Goal: Transaction & Acquisition: Purchase product/service

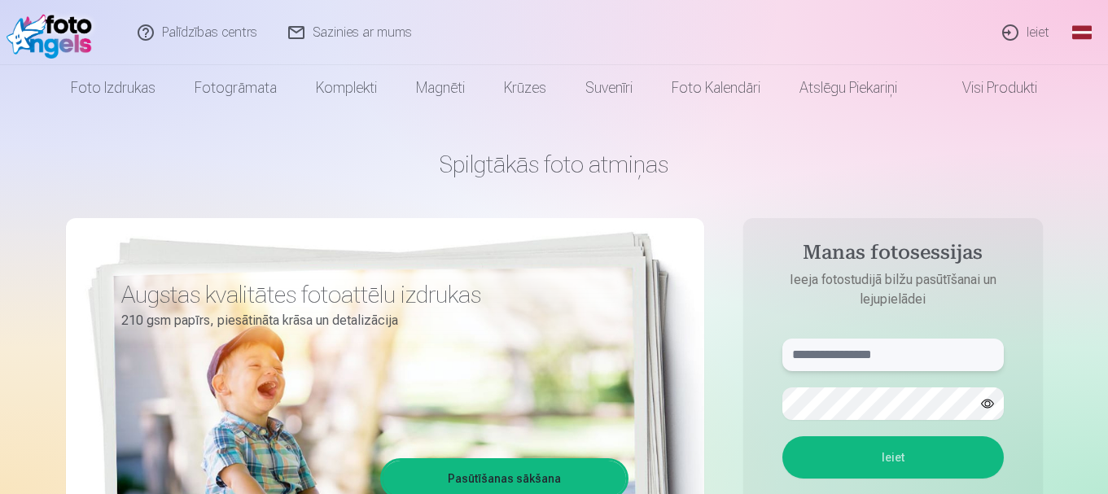
click at [845, 354] on input "text" at bounding box center [894, 355] width 222 height 33
click at [897, 359] on input "text" at bounding box center [894, 355] width 222 height 33
type input "**********"
click at [887, 460] on button "Ieiet" at bounding box center [894, 458] width 222 height 42
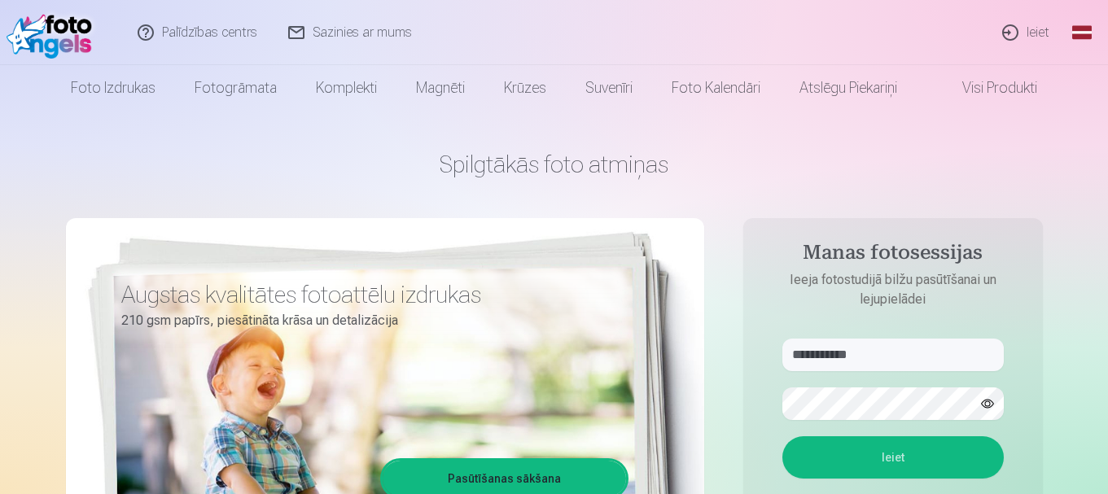
click at [883, 454] on button "Ieiet" at bounding box center [894, 458] width 222 height 42
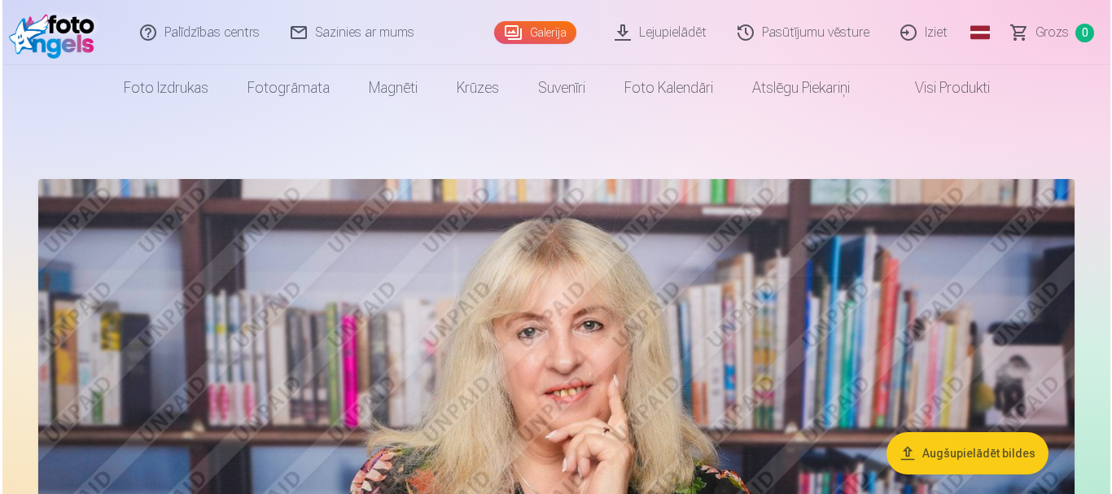
scroll to position [432, 0]
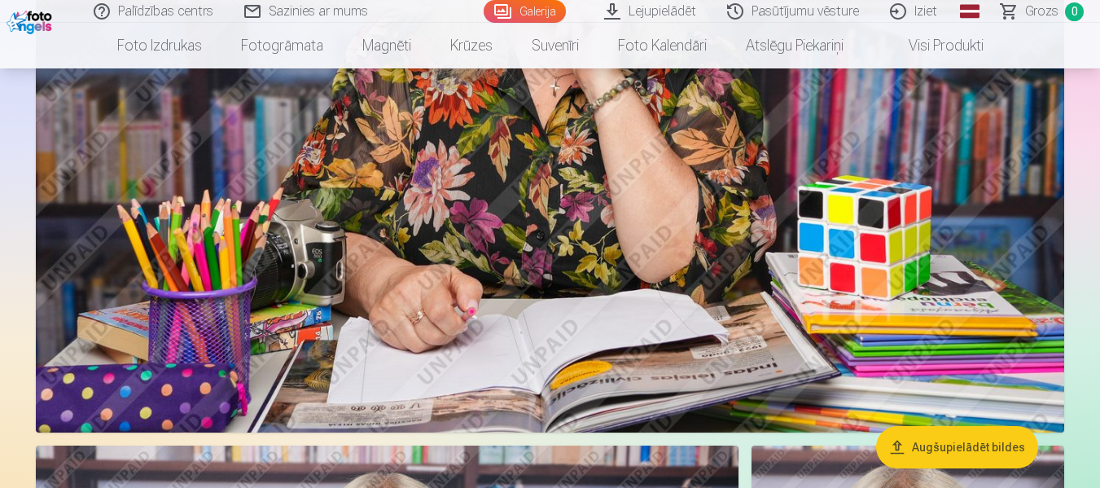
click at [634, 154] on img at bounding box center [550, 90] width 1029 height 686
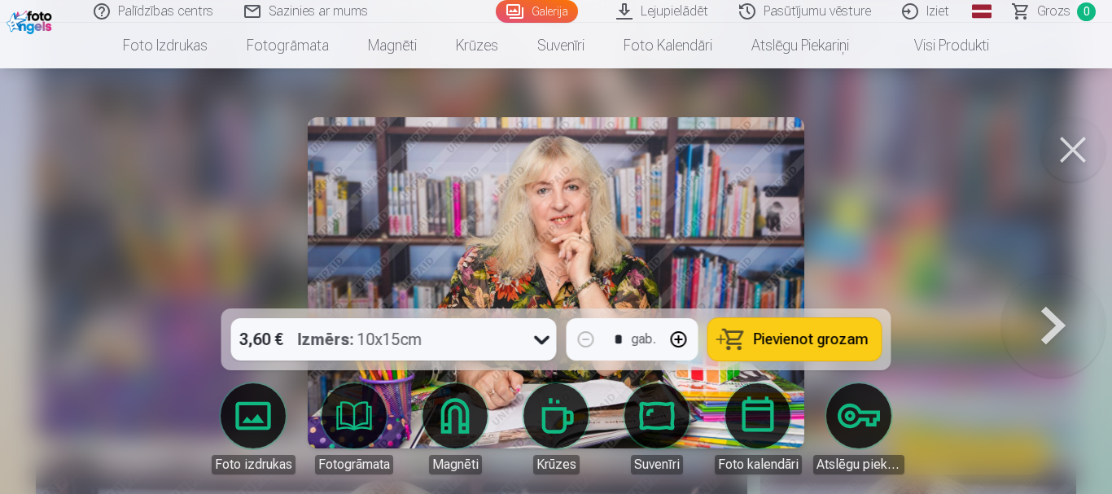
drag, startPoint x: 1059, startPoint y: 0, endPoint x: 208, endPoint y: 188, distance: 870.8
click at [208, 188] on div at bounding box center [556, 247] width 1112 height 494
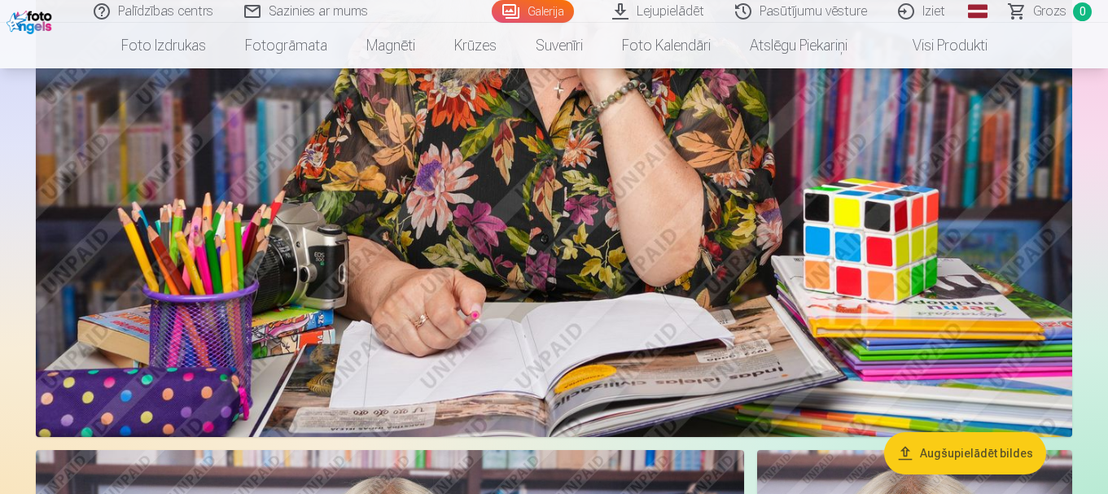
click at [1015, 241] on img at bounding box center [554, 92] width 1037 height 691
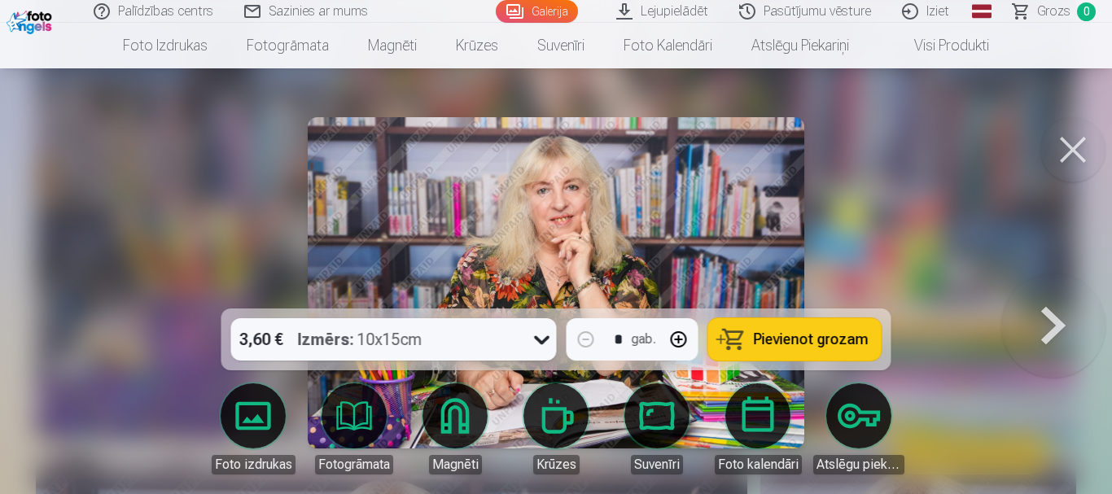
click at [1052, 292] on button at bounding box center [1054, 283] width 104 height 19
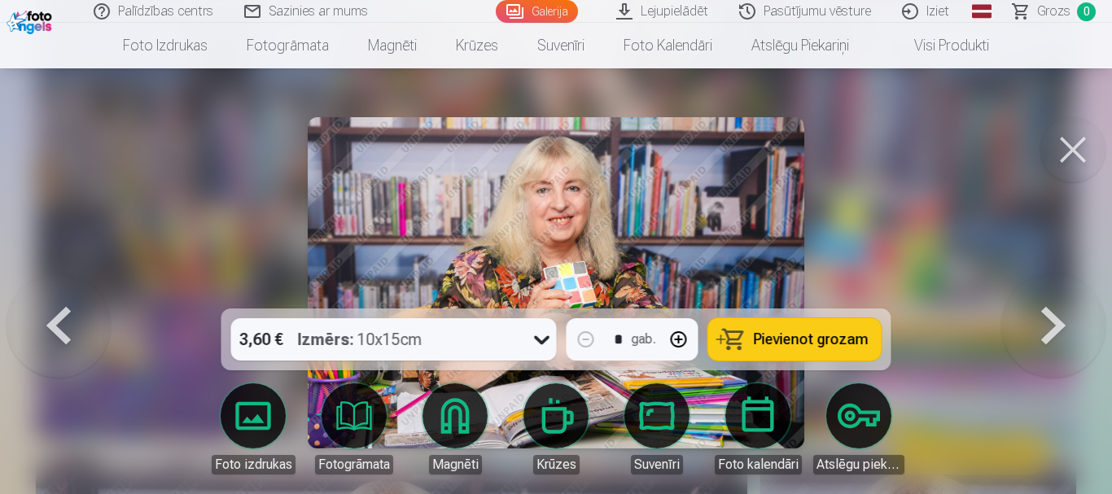
click at [1052, 292] on button at bounding box center [1054, 283] width 104 height 19
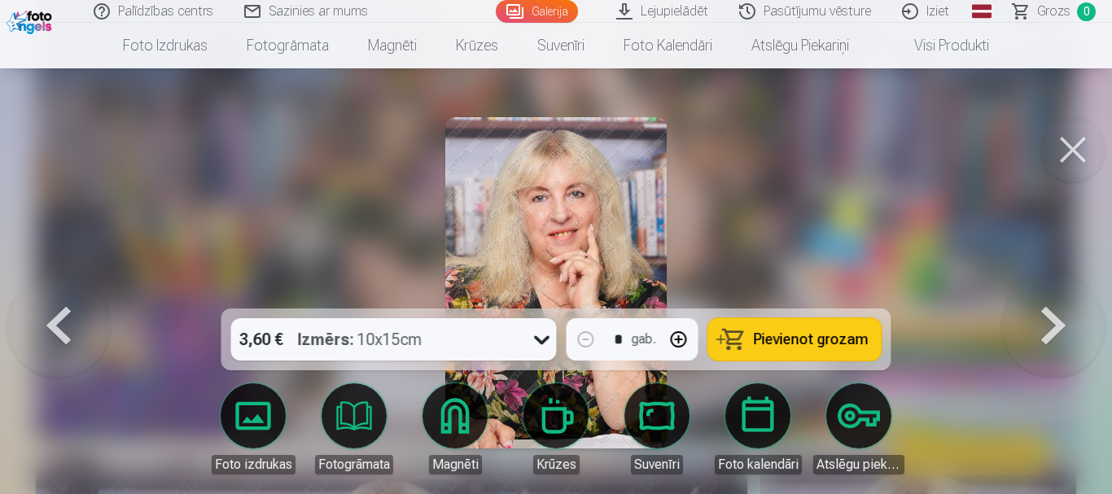
click at [1052, 292] on button at bounding box center [1054, 283] width 104 height 19
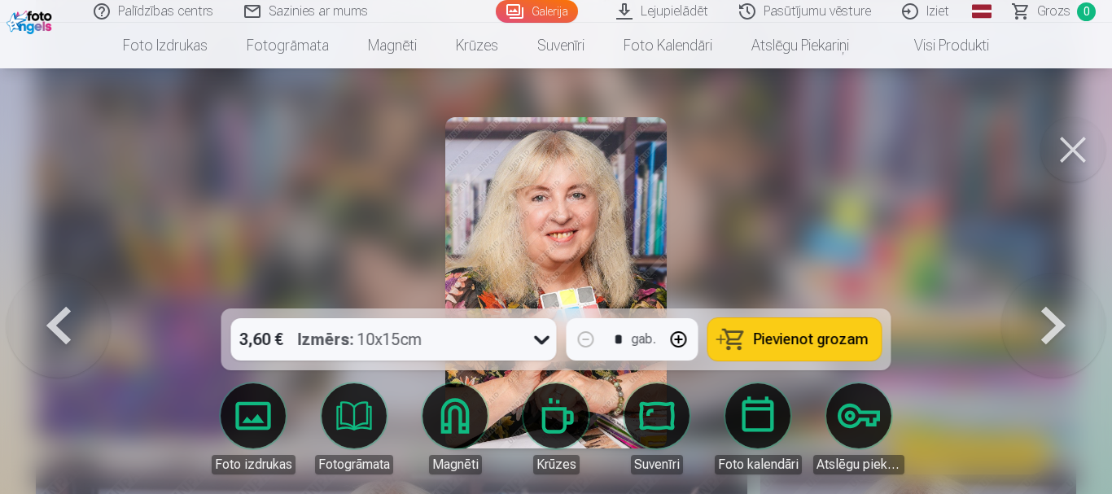
click at [1052, 292] on button at bounding box center [1054, 283] width 104 height 19
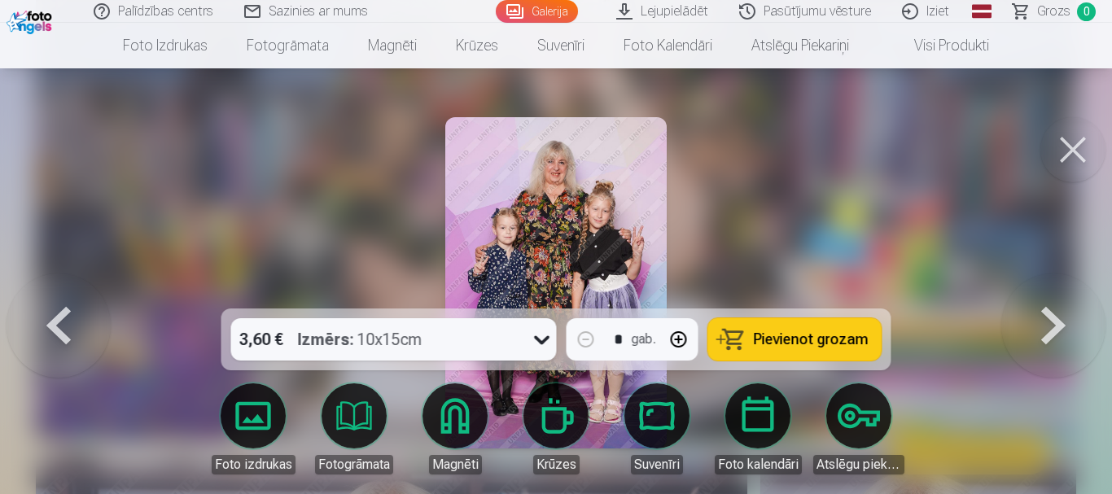
click at [1052, 292] on button at bounding box center [1054, 283] width 104 height 19
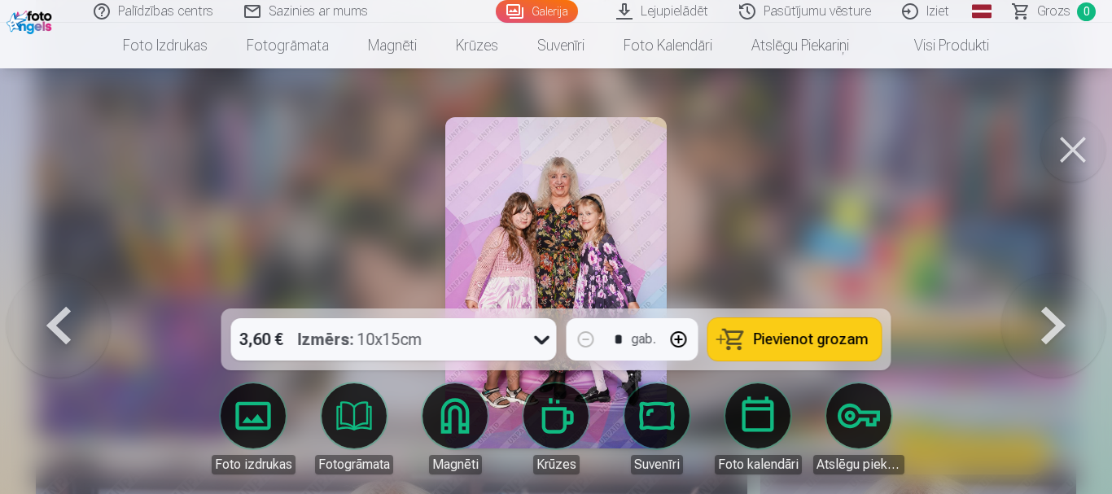
click at [1052, 292] on button at bounding box center [1054, 283] width 104 height 19
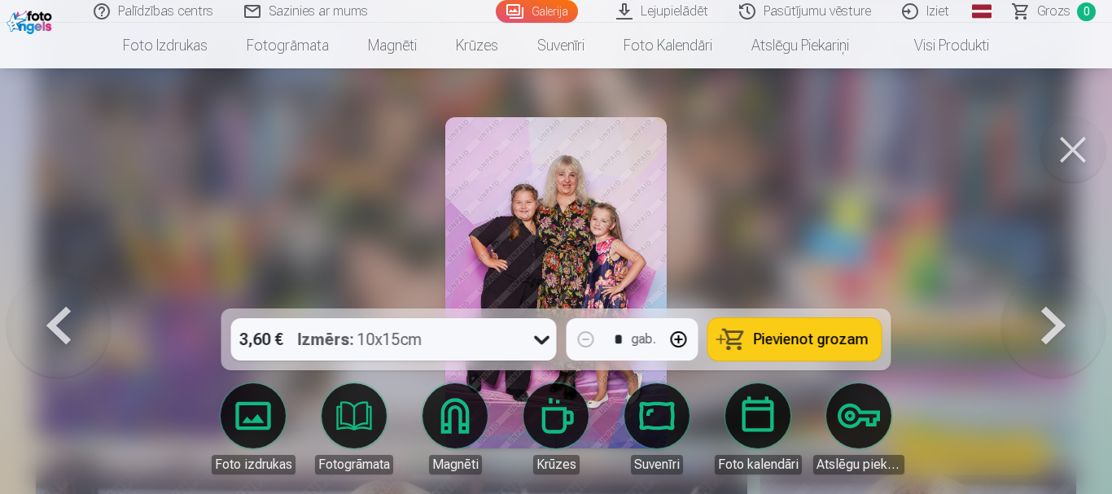
click at [1052, 292] on button at bounding box center [1054, 283] width 104 height 19
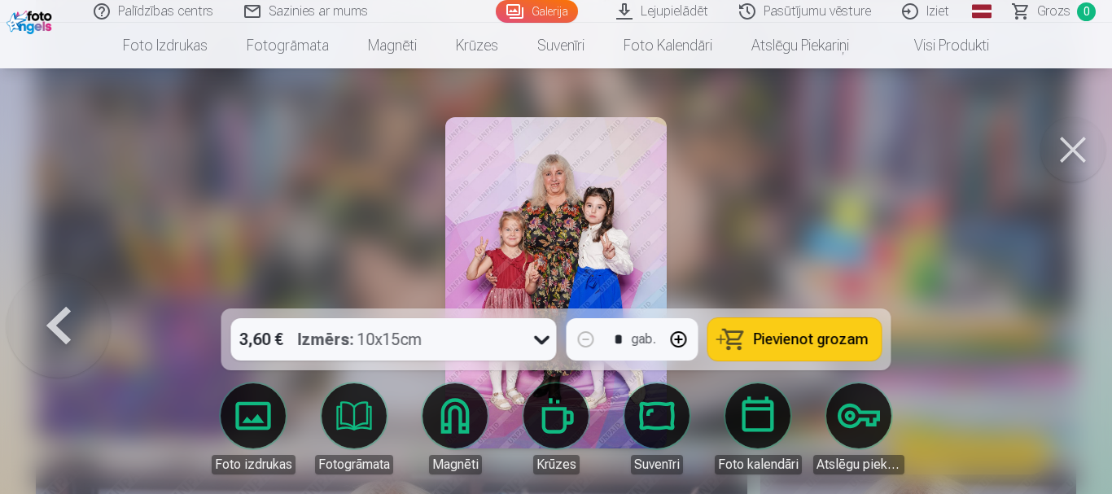
click at [1052, 319] on div at bounding box center [556, 247] width 1112 height 494
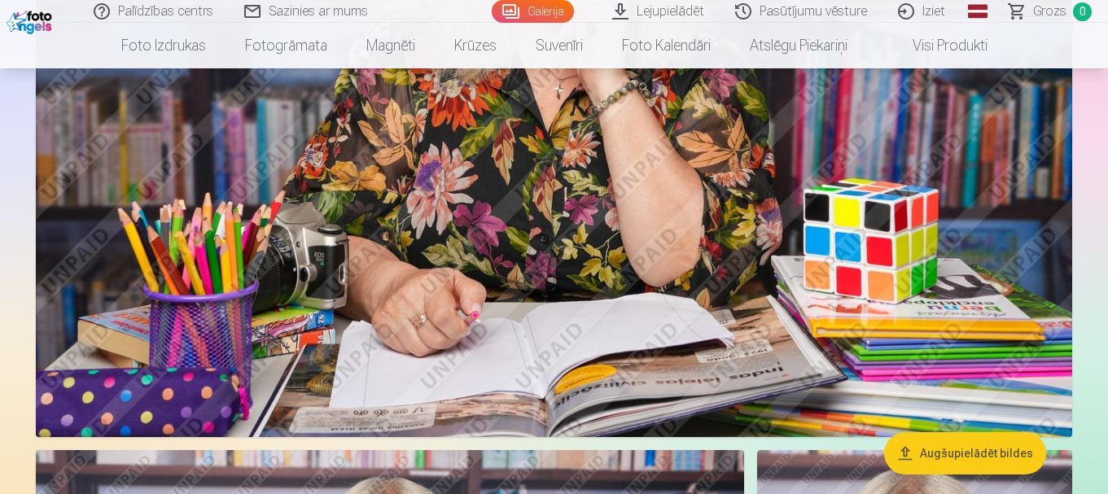
click at [691, 132] on img at bounding box center [554, 92] width 1037 height 691
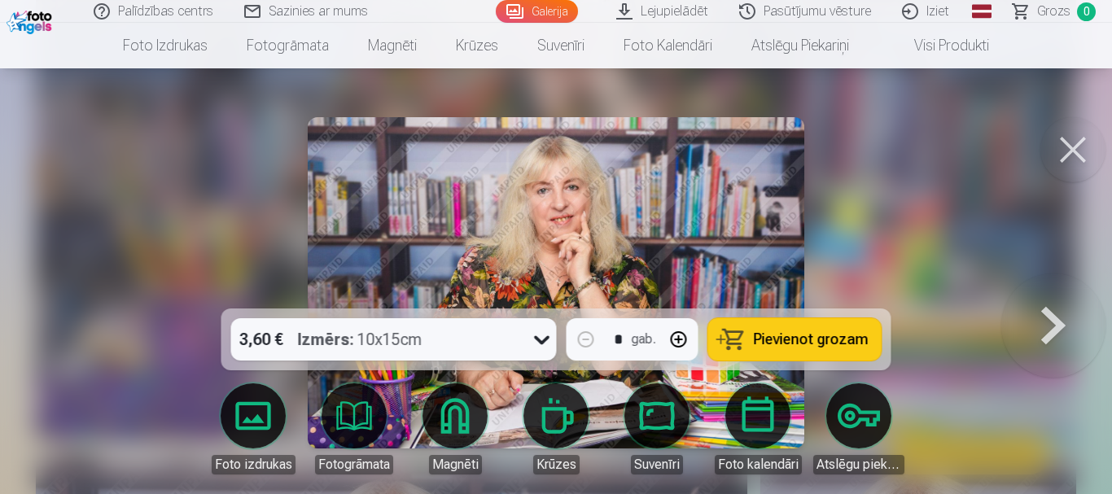
click at [1046, 292] on button at bounding box center [1054, 283] width 104 height 19
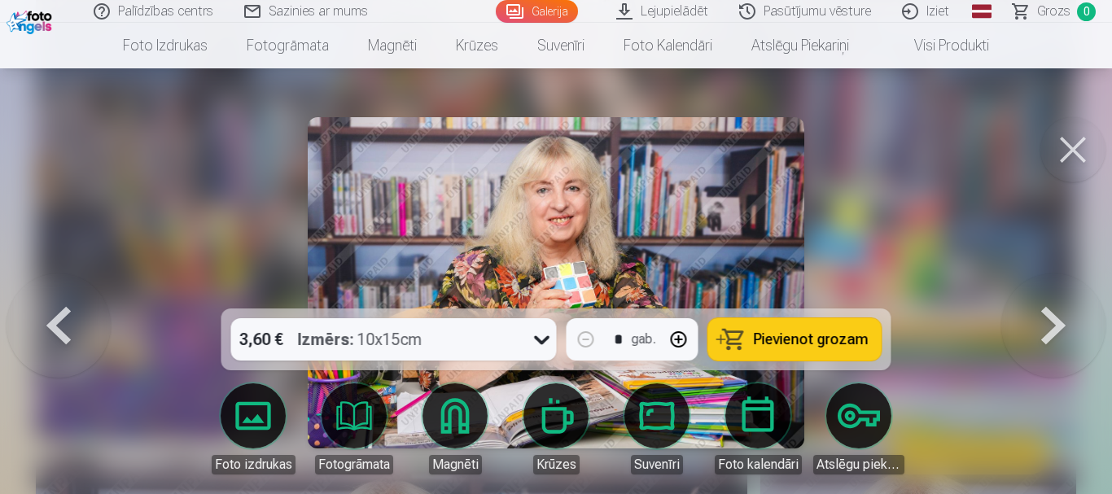
click at [1046, 292] on button at bounding box center [1054, 283] width 104 height 19
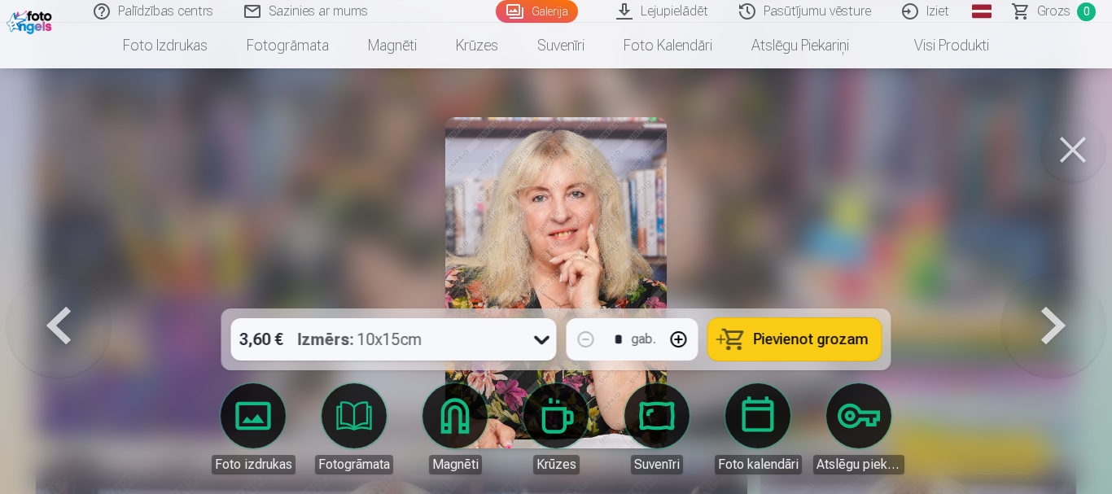
click at [1046, 292] on button at bounding box center [1054, 283] width 104 height 19
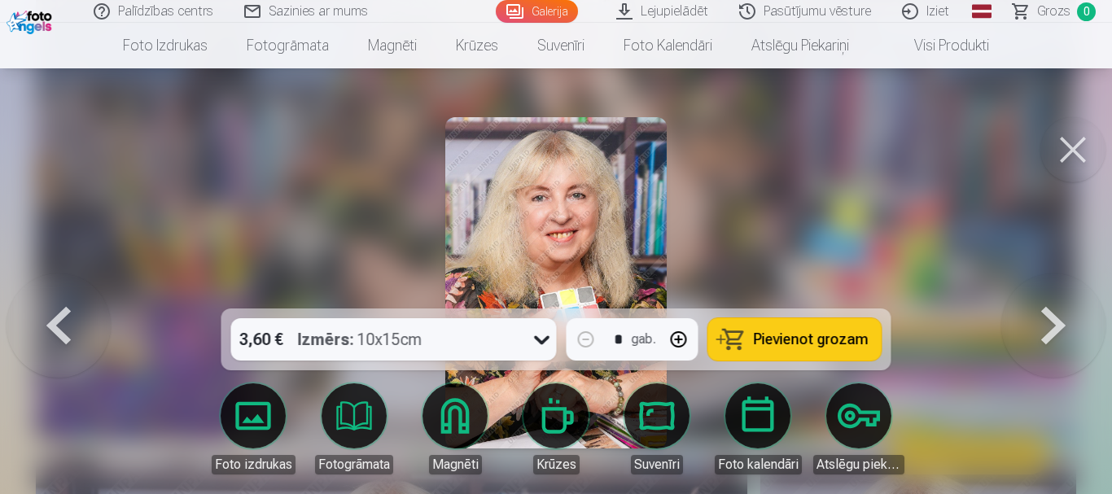
click at [1046, 292] on button at bounding box center [1054, 283] width 104 height 19
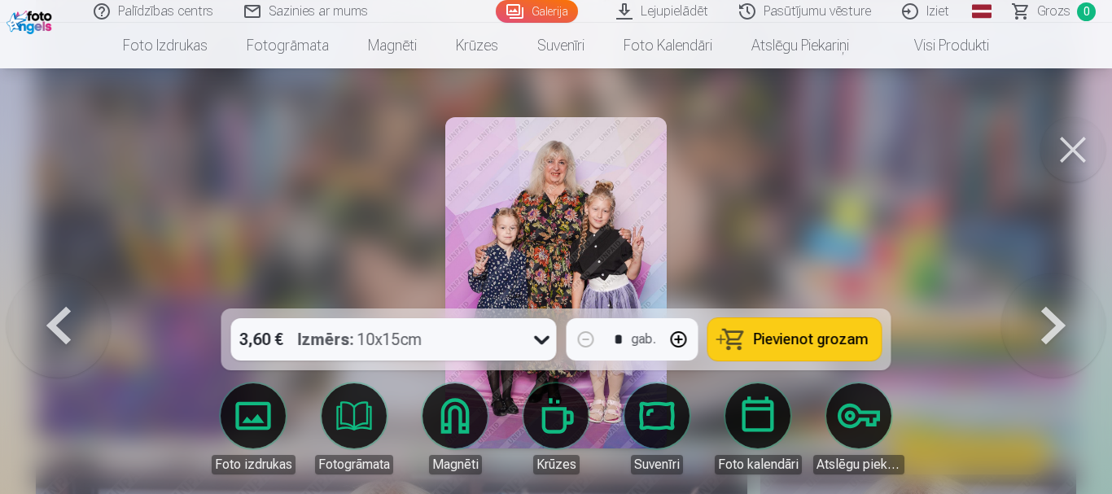
click at [1046, 292] on button at bounding box center [1054, 283] width 104 height 19
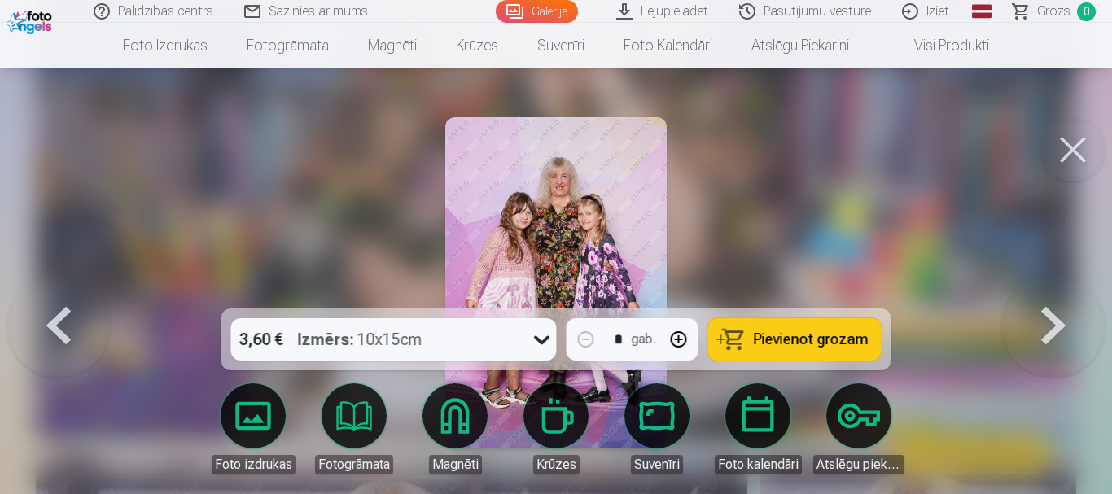
click at [1046, 292] on button at bounding box center [1054, 283] width 104 height 19
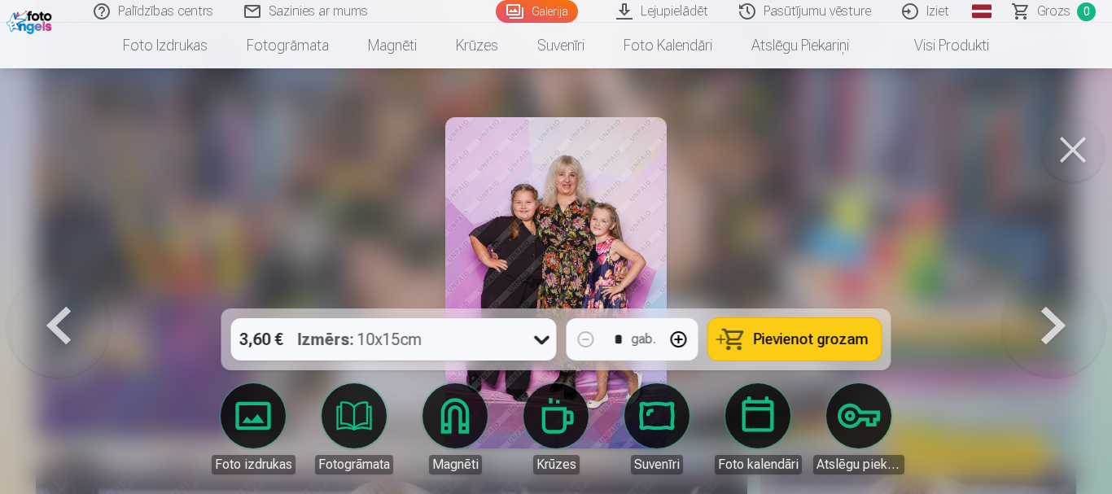
click at [1046, 292] on button at bounding box center [1054, 283] width 104 height 19
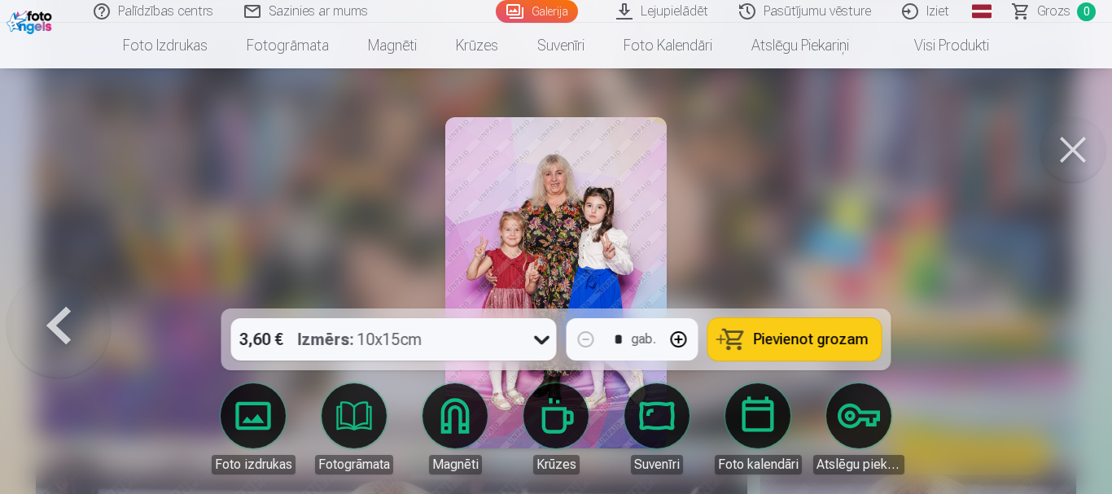
click at [1046, 328] on div at bounding box center [556, 247] width 1112 height 494
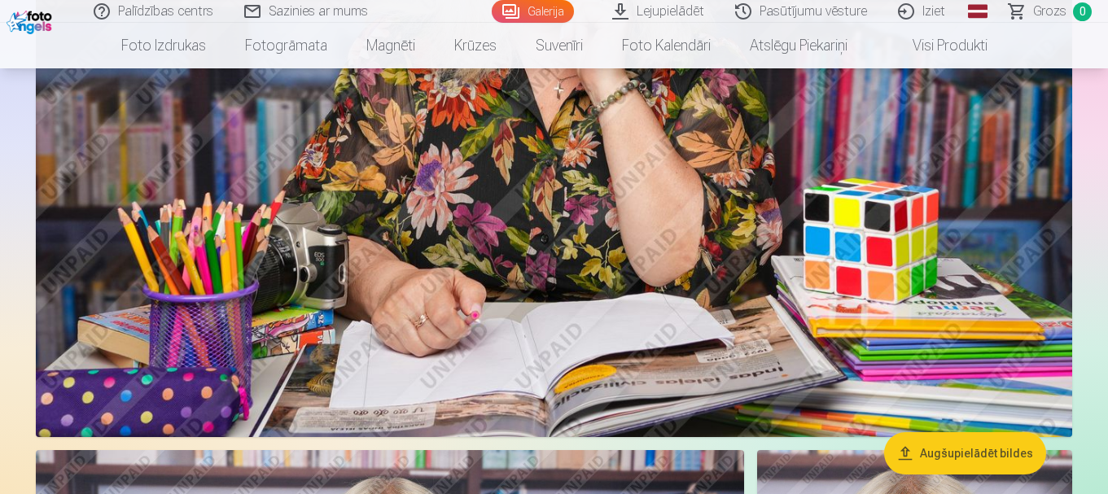
click at [1046, 328] on img at bounding box center [554, 92] width 1037 height 691
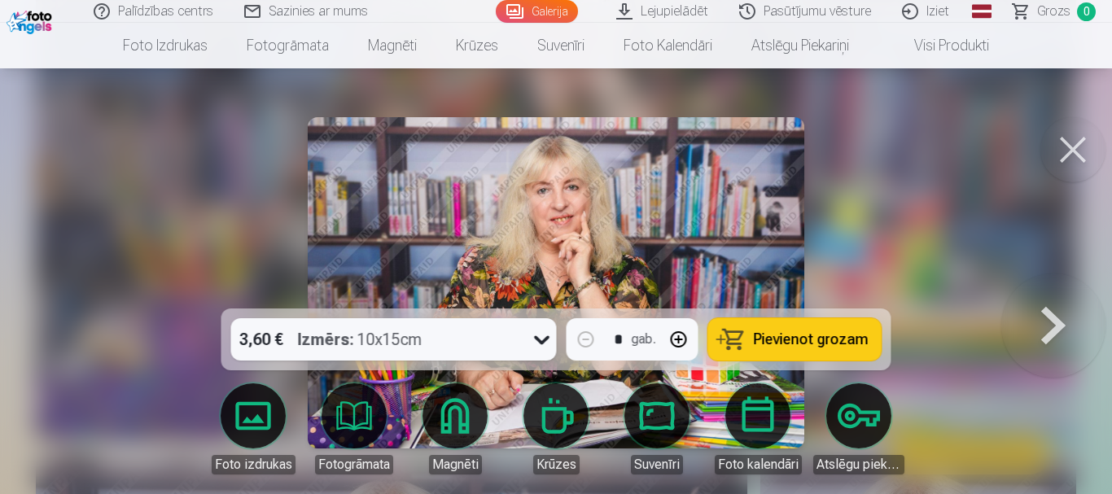
click at [1042, 292] on button at bounding box center [1054, 283] width 104 height 19
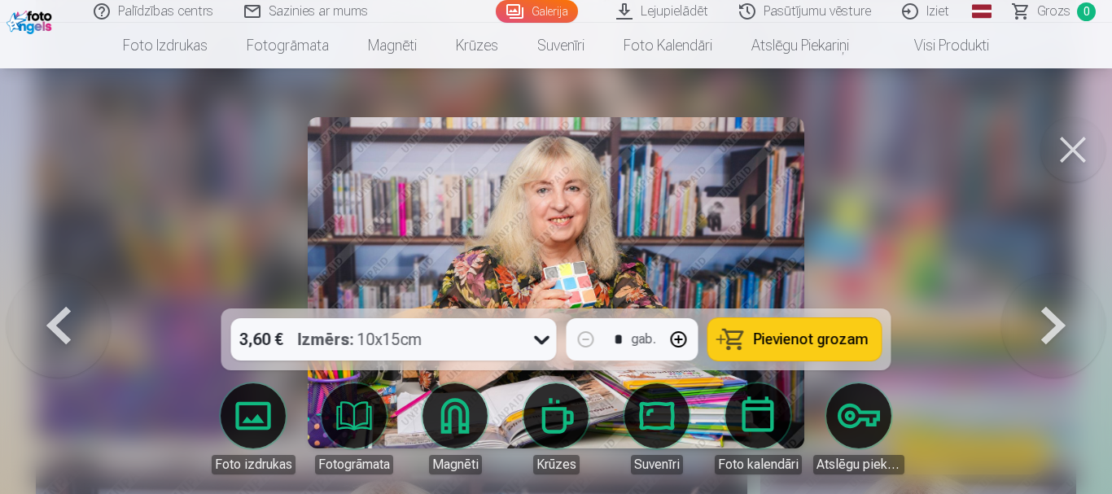
click at [1042, 292] on button at bounding box center [1054, 283] width 104 height 19
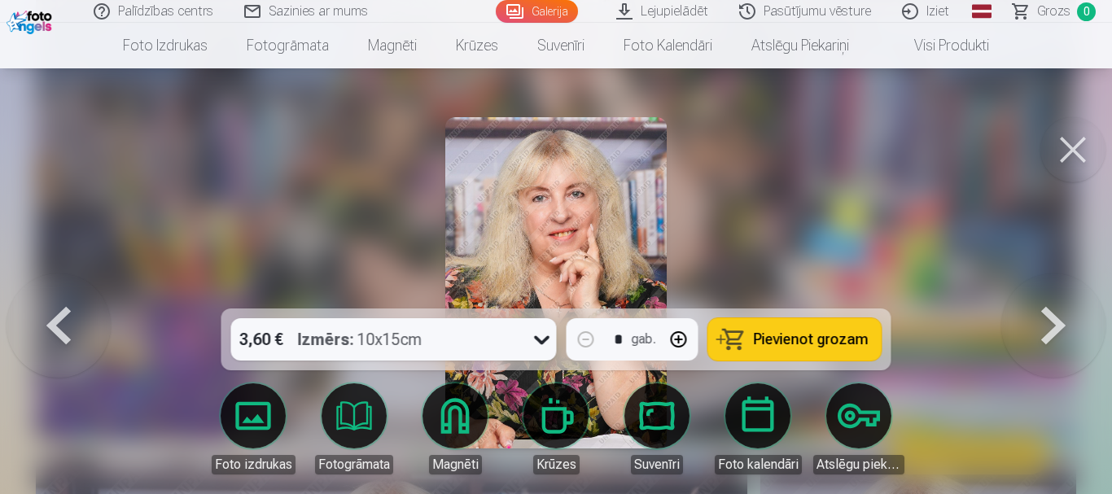
click at [1042, 292] on button at bounding box center [1054, 283] width 104 height 19
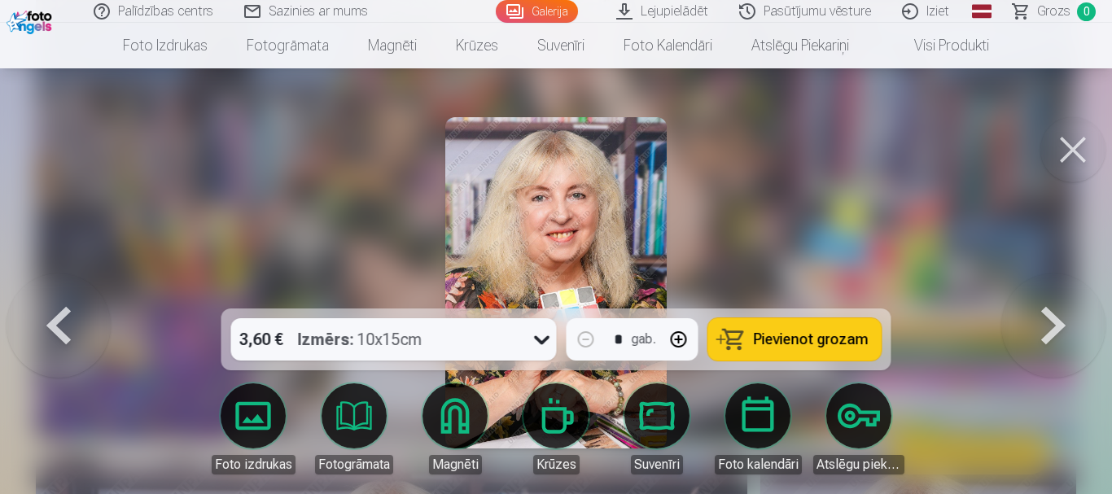
click at [1042, 292] on button at bounding box center [1054, 283] width 104 height 19
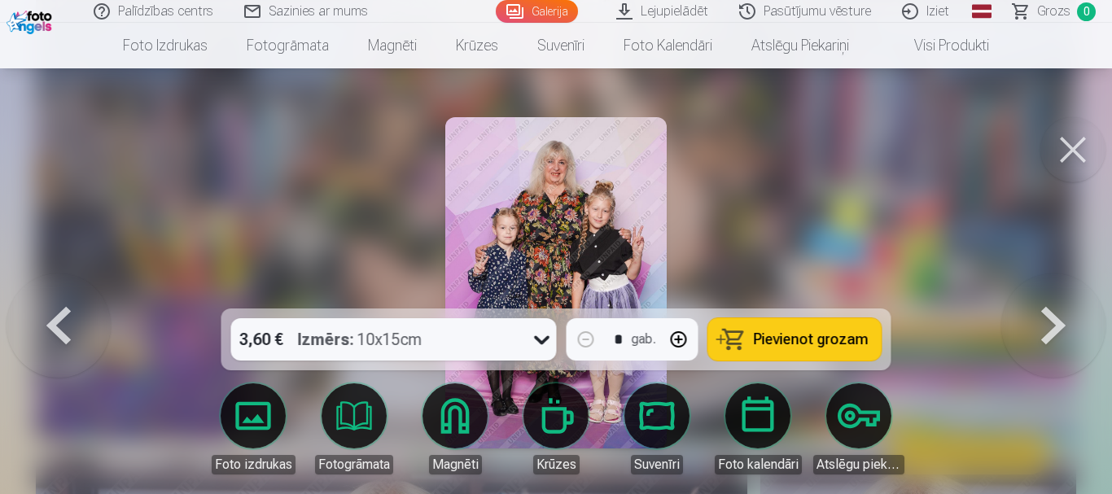
click at [1042, 292] on button at bounding box center [1054, 283] width 104 height 19
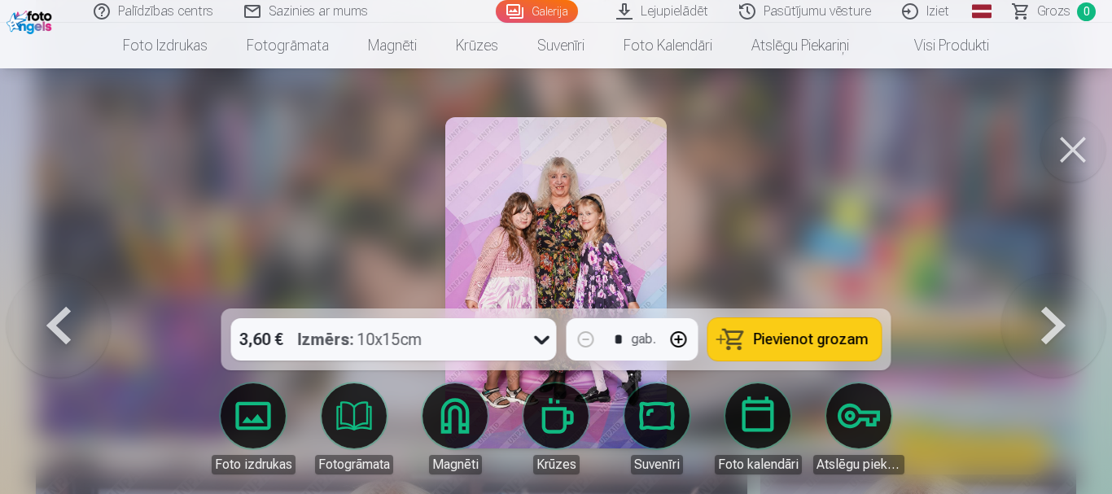
click at [1042, 292] on button at bounding box center [1054, 283] width 104 height 19
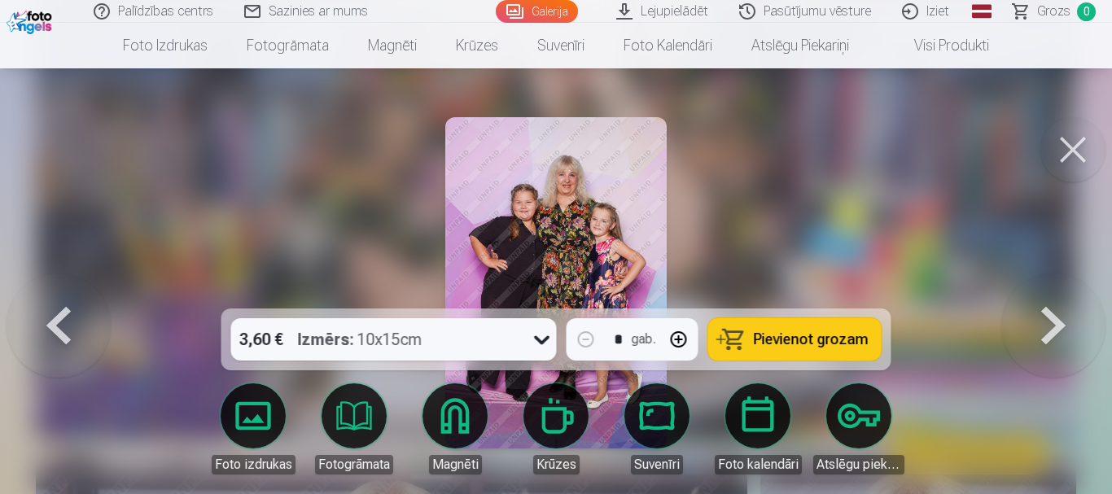
click at [1042, 292] on button at bounding box center [1054, 283] width 104 height 19
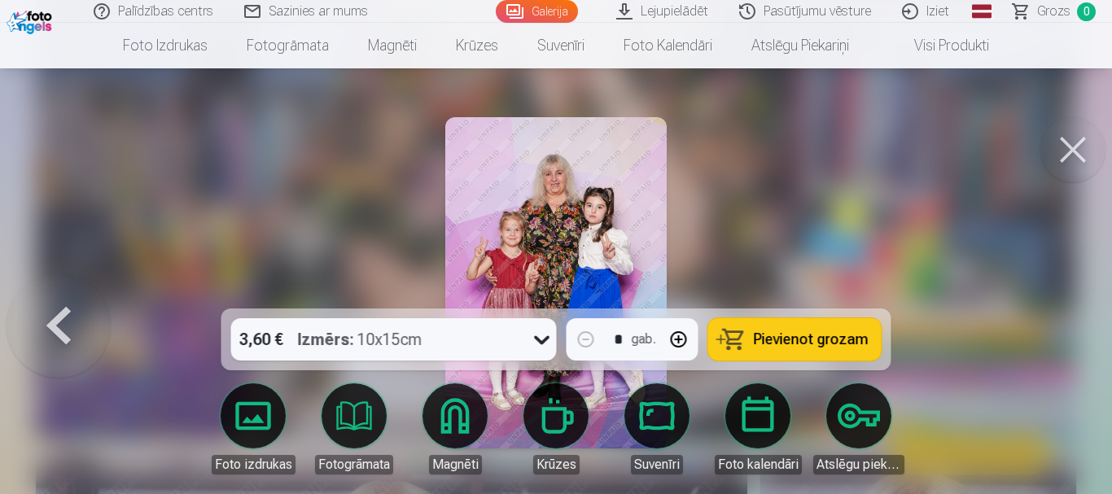
click at [541, 339] on icon at bounding box center [542, 340] width 26 height 26
click at [936, 191] on div at bounding box center [556, 247] width 1112 height 494
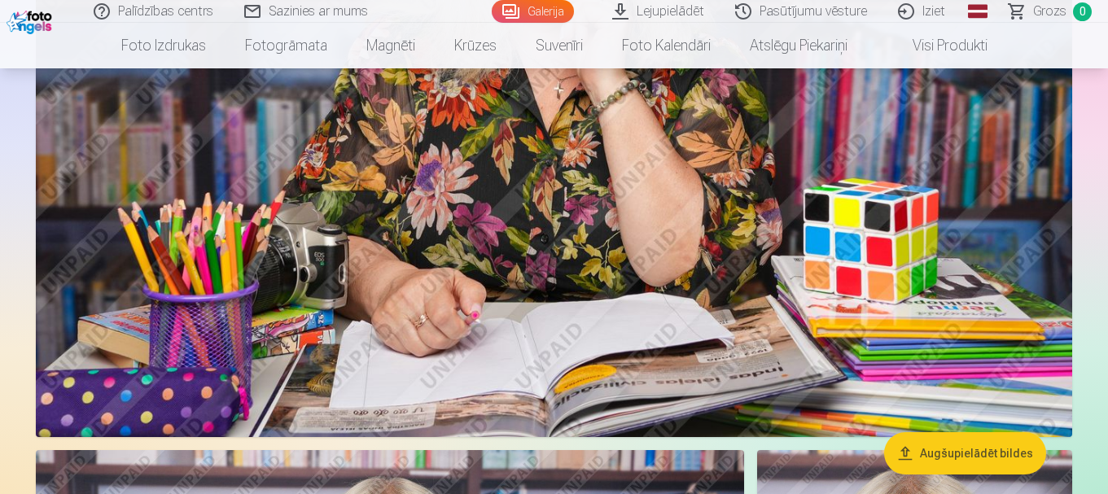
click at [651, 270] on img at bounding box center [554, 92] width 1037 height 691
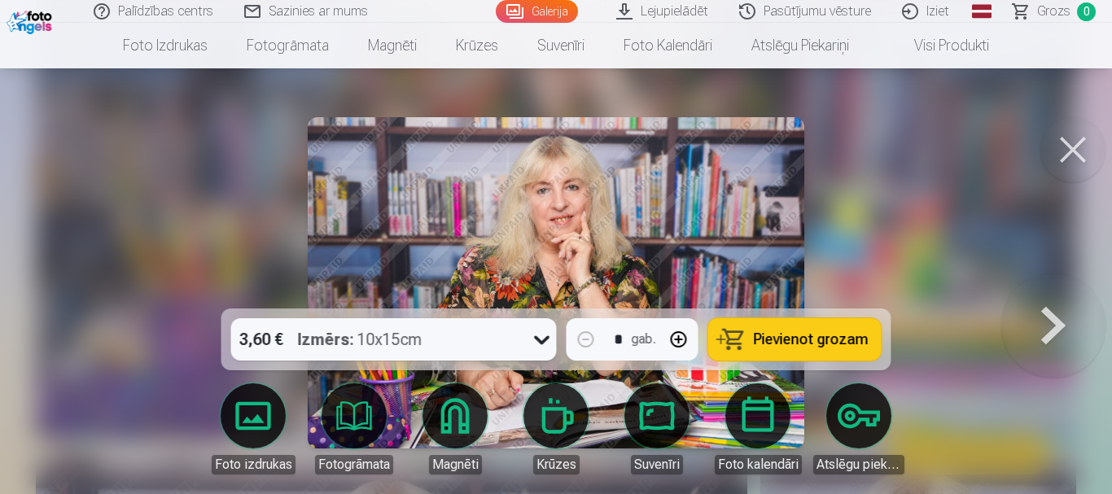
click at [1058, 292] on button at bounding box center [1054, 283] width 104 height 19
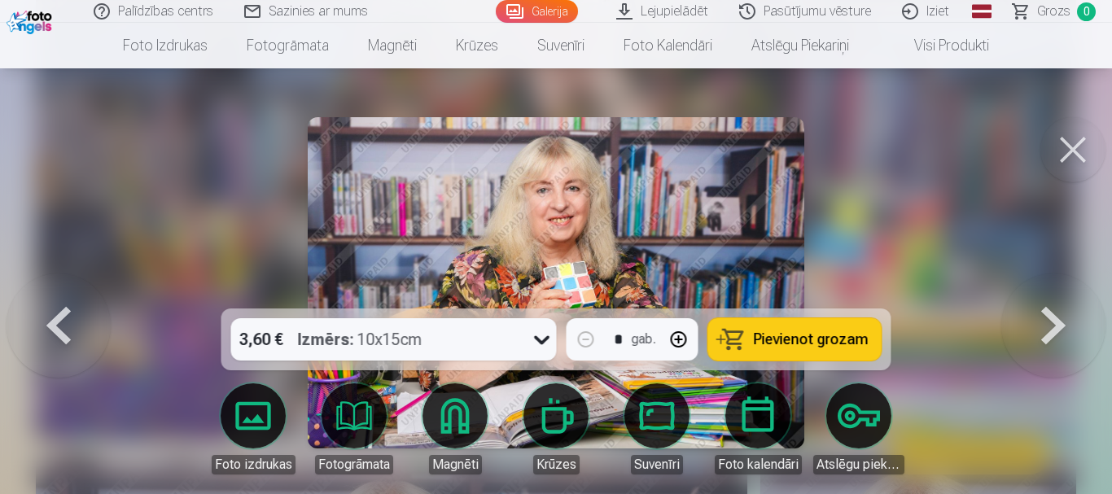
click at [1058, 292] on button at bounding box center [1054, 283] width 104 height 19
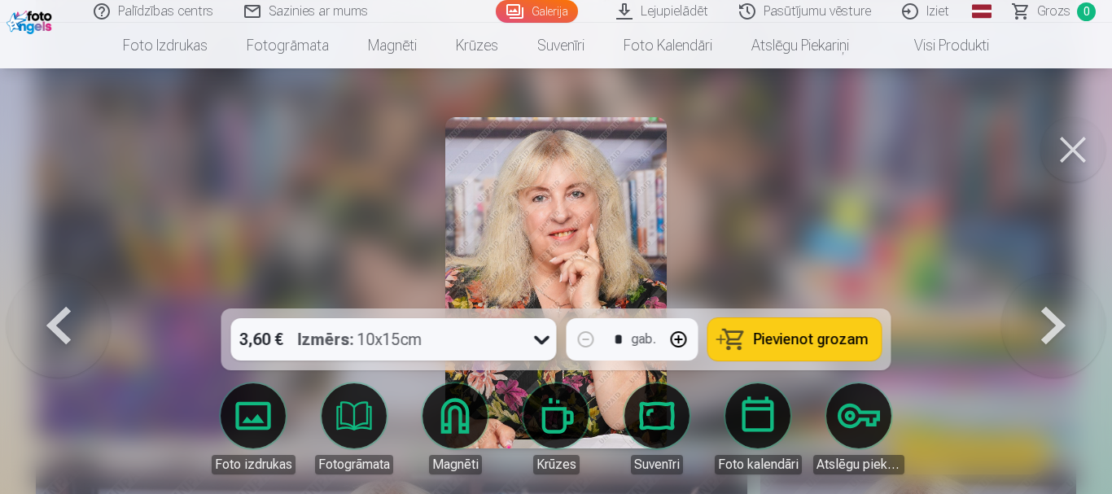
click at [1058, 292] on button at bounding box center [1054, 283] width 104 height 19
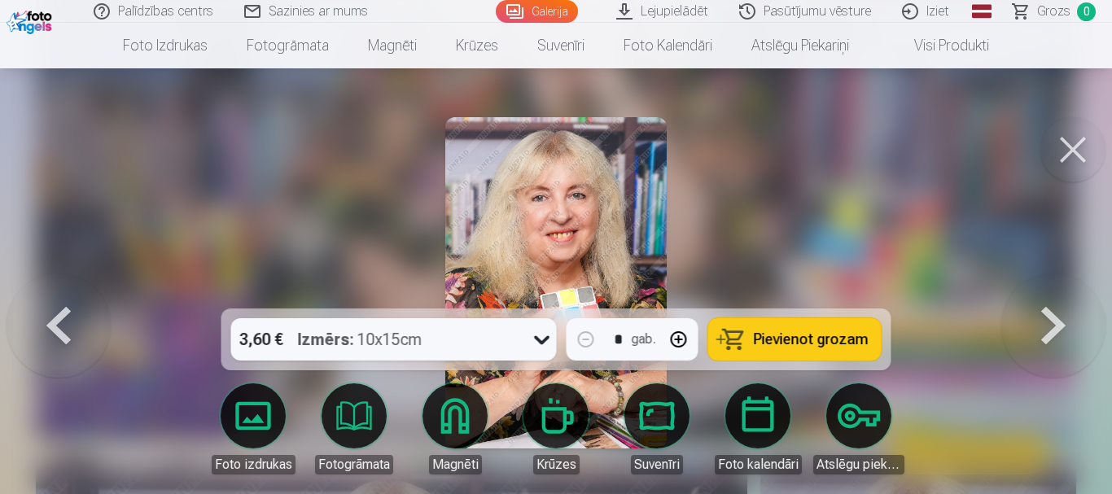
click at [1058, 292] on button at bounding box center [1054, 283] width 104 height 19
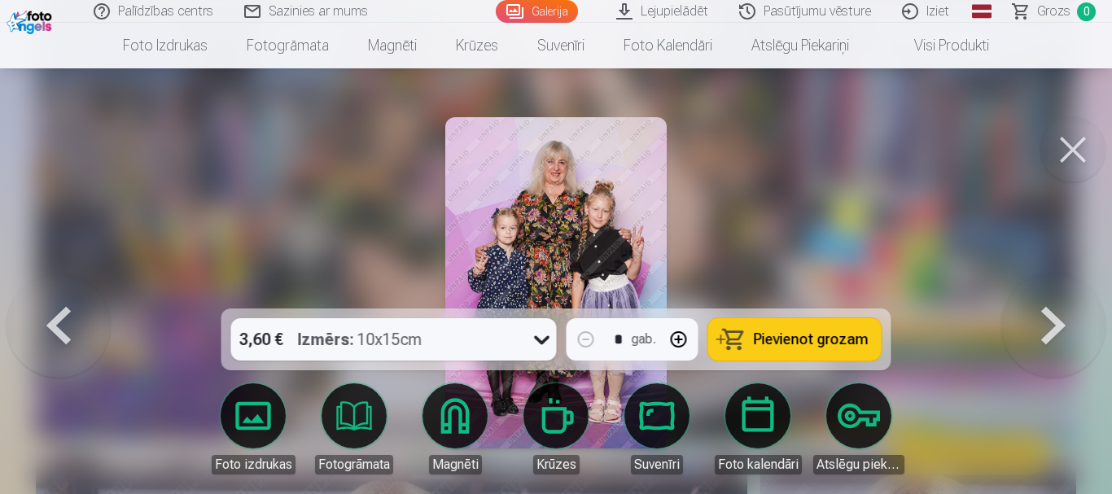
click at [1058, 292] on button at bounding box center [1054, 283] width 104 height 19
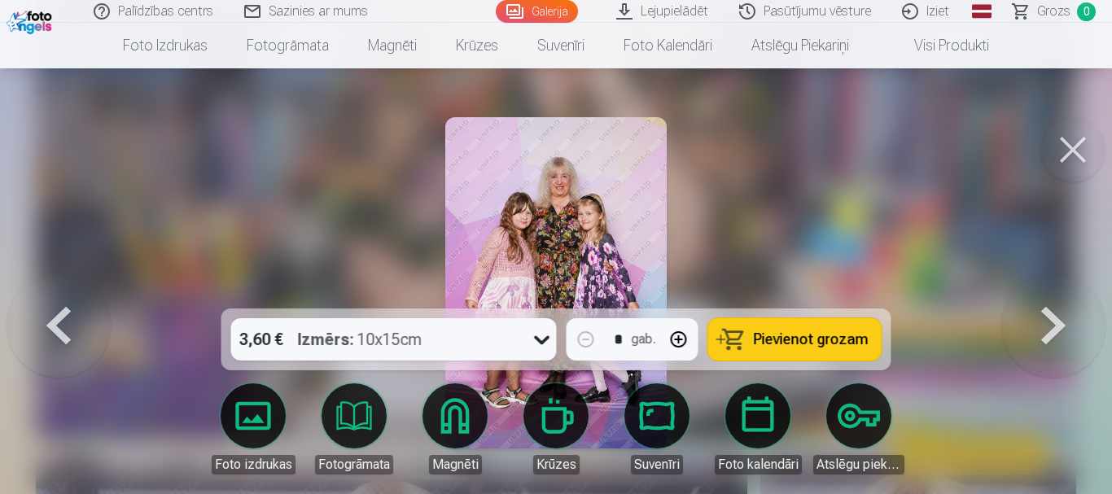
click at [1058, 292] on button at bounding box center [1054, 283] width 104 height 19
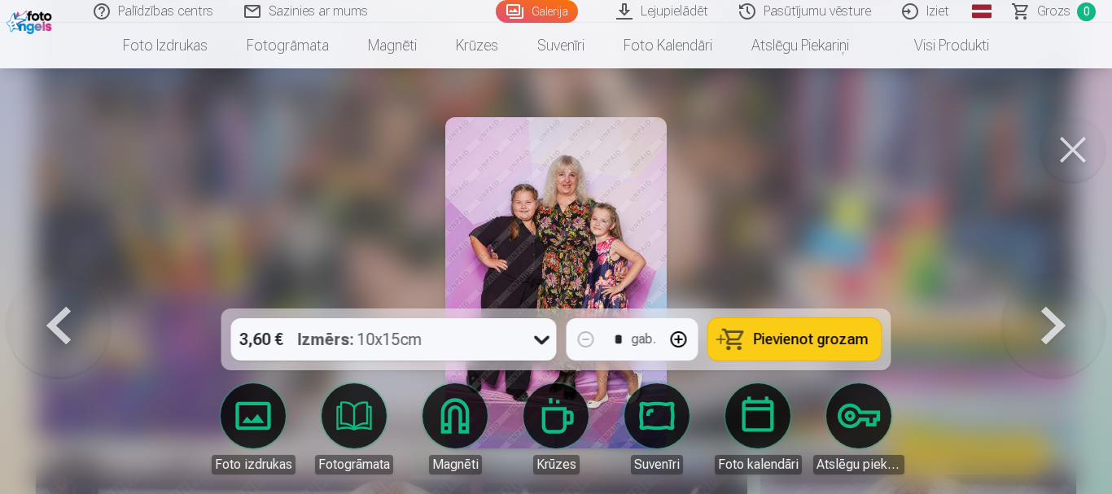
click at [1058, 292] on button at bounding box center [1054, 283] width 104 height 19
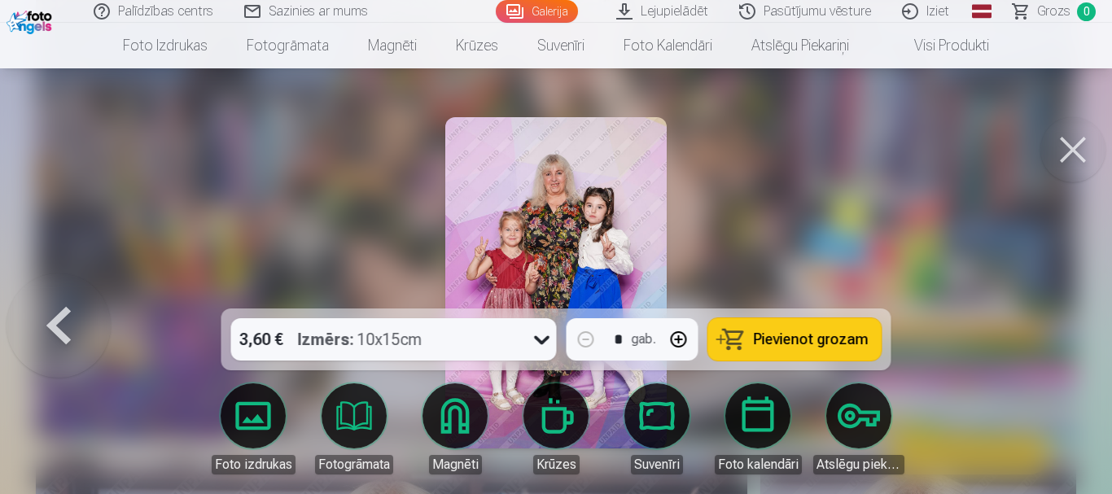
click at [1058, 323] on div at bounding box center [556, 247] width 1112 height 494
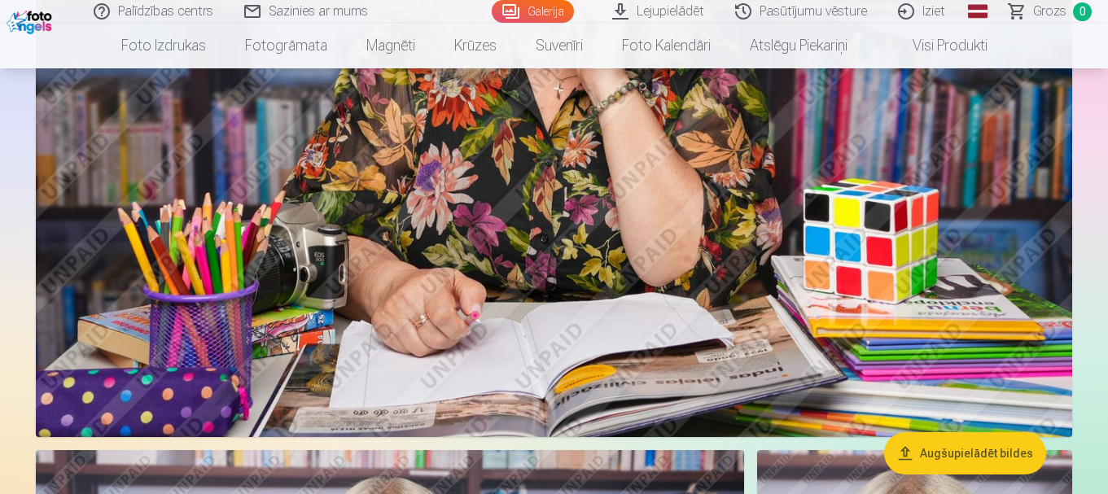
click at [1025, 333] on img at bounding box center [554, 92] width 1037 height 691
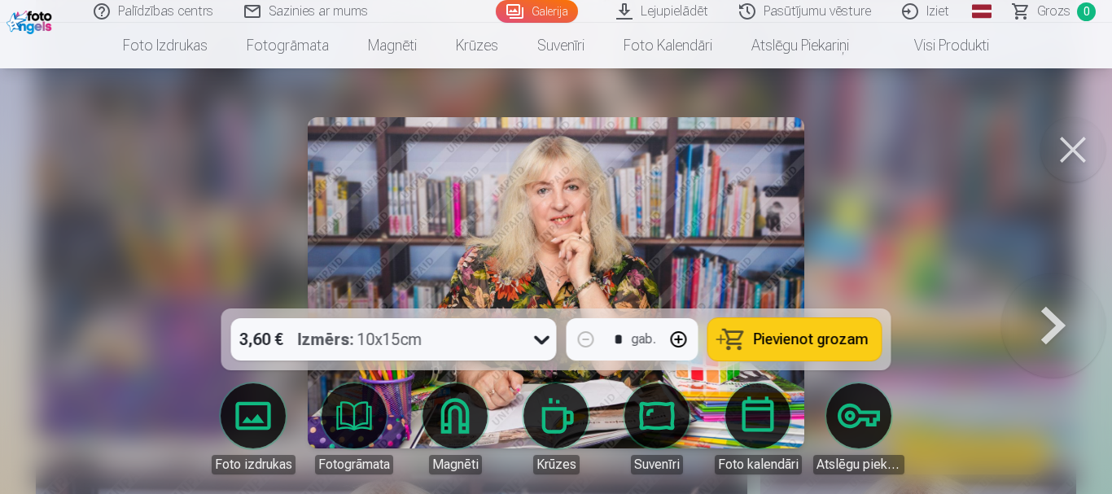
click at [775, 340] on span "Pievienot grozam" at bounding box center [811, 339] width 115 height 15
click at [1044, 292] on button at bounding box center [1054, 283] width 104 height 19
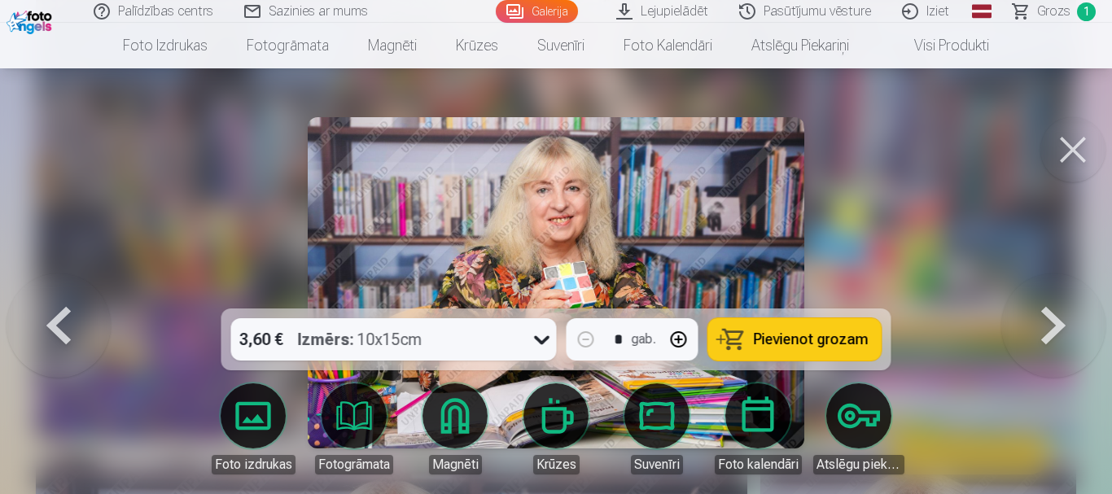
click at [1044, 292] on button at bounding box center [1054, 283] width 104 height 19
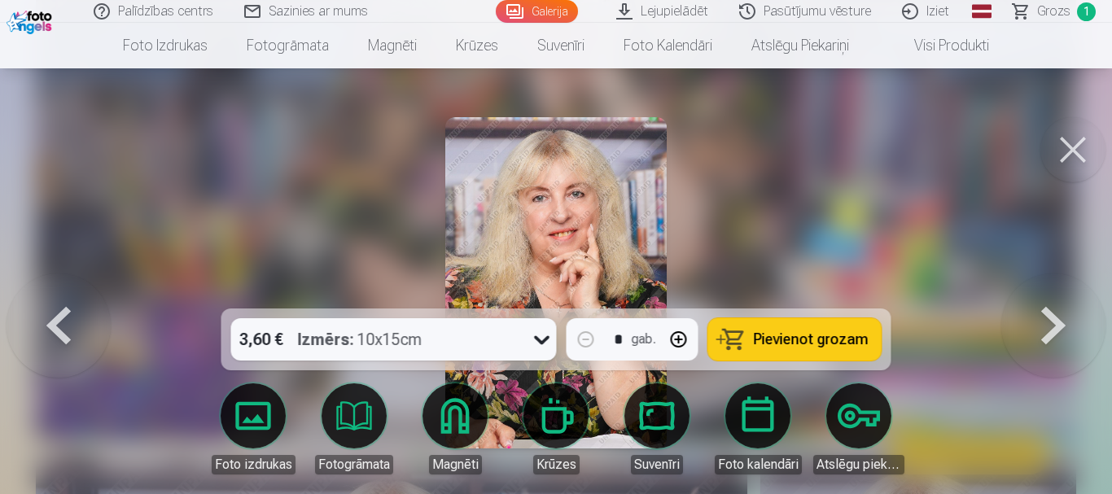
click at [1044, 292] on button at bounding box center [1054, 283] width 104 height 19
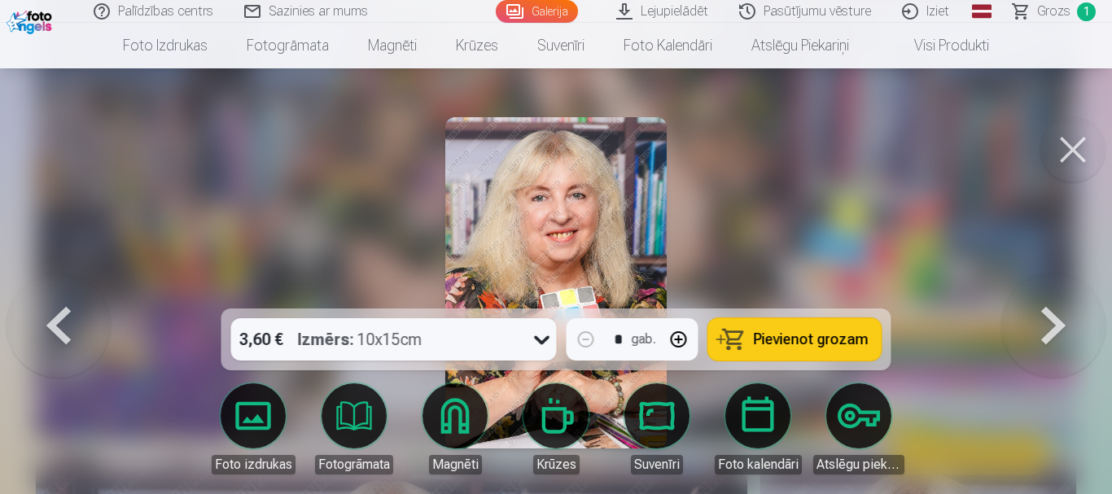
click at [1044, 292] on button at bounding box center [1054, 283] width 104 height 19
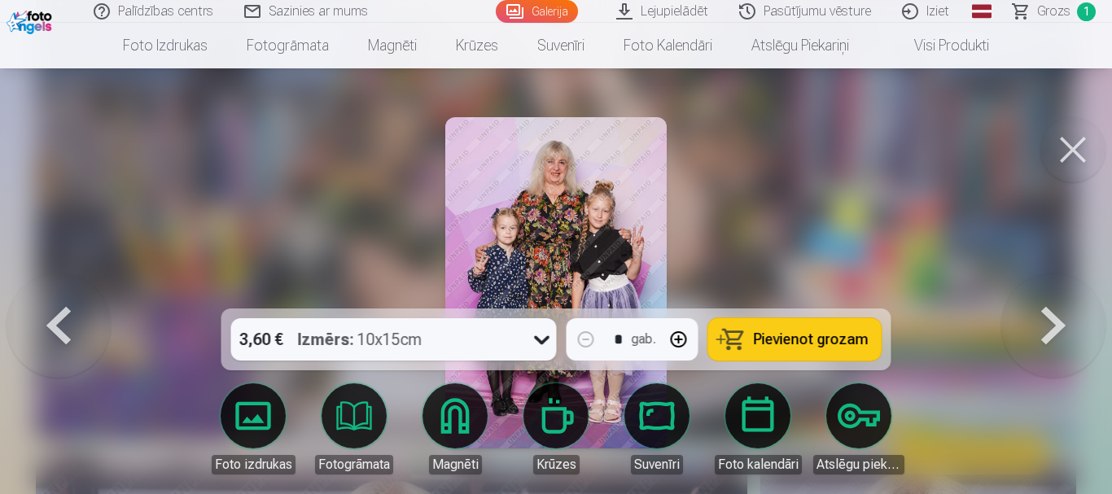
click at [779, 347] on span "Pievienot grozam" at bounding box center [811, 339] width 115 height 15
click at [1038, 292] on button at bounding box center [1054, 283] width 104 height 19
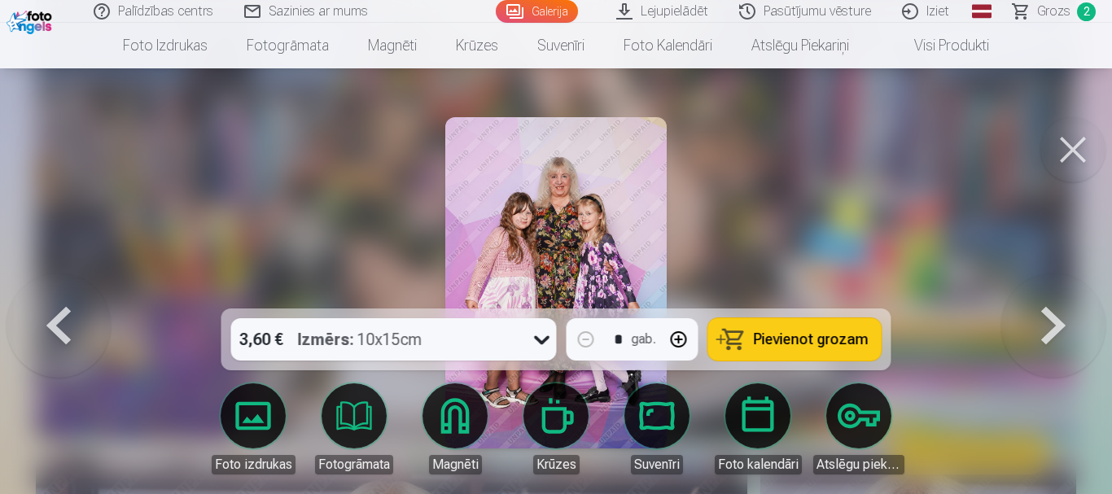
click at [810, 332] on span "Pievienot grozam" at bounding box center [811, 339] width 115 height 15
click at [1056, 292] on button at bounding box center [1054, 283] width 104 height 19
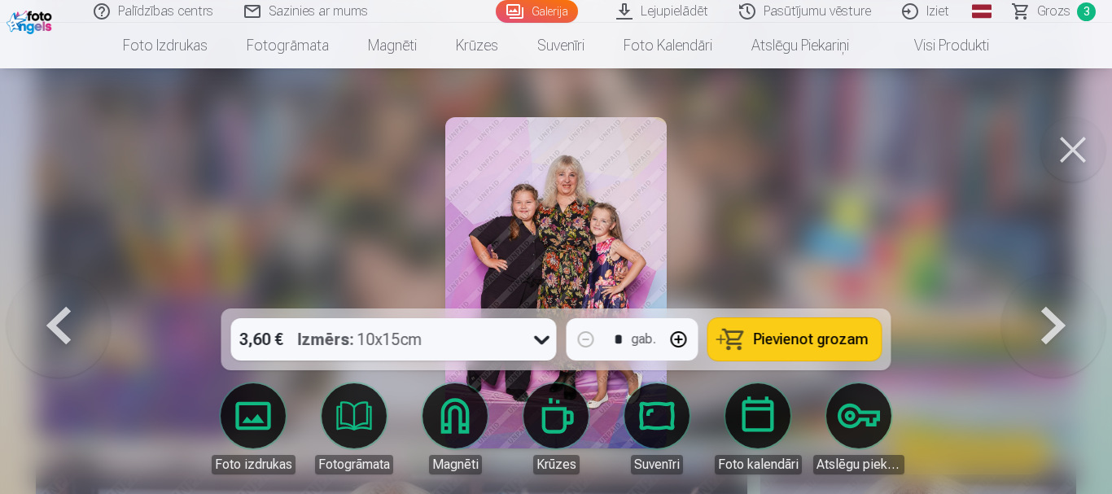
click at [843, 336] on span "Pievienot grozam" at bounding box center [811, 339] width 115 height 15
click at [1044, 292] on button at bounding box center [1054, 283] width 104 height 19
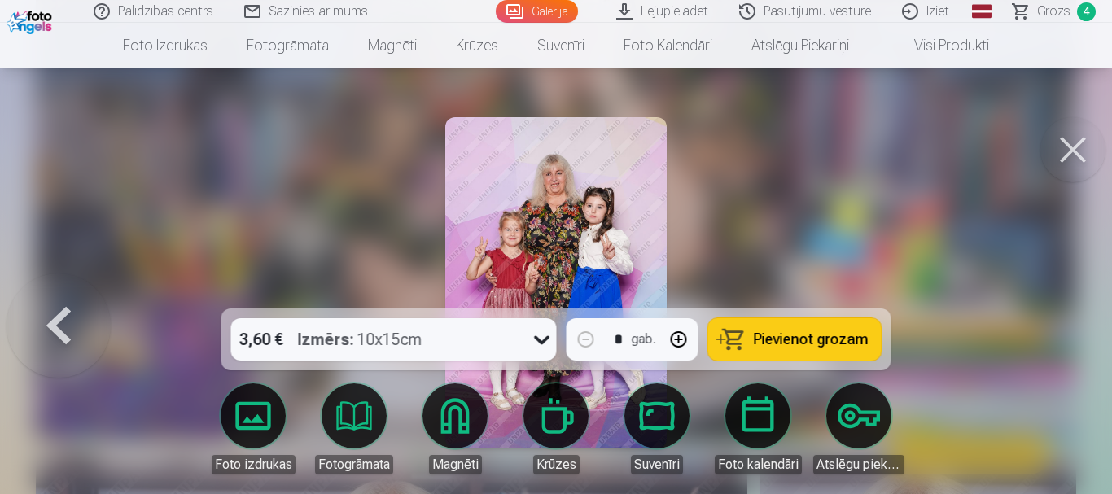
click at [849, 332] on span "Pievienot grozam" at bounding box center [811, 339] width 115 height 15
click at [1049, 9] on span "Grozs" at bounding box center [1054, 12] width 33 height 20
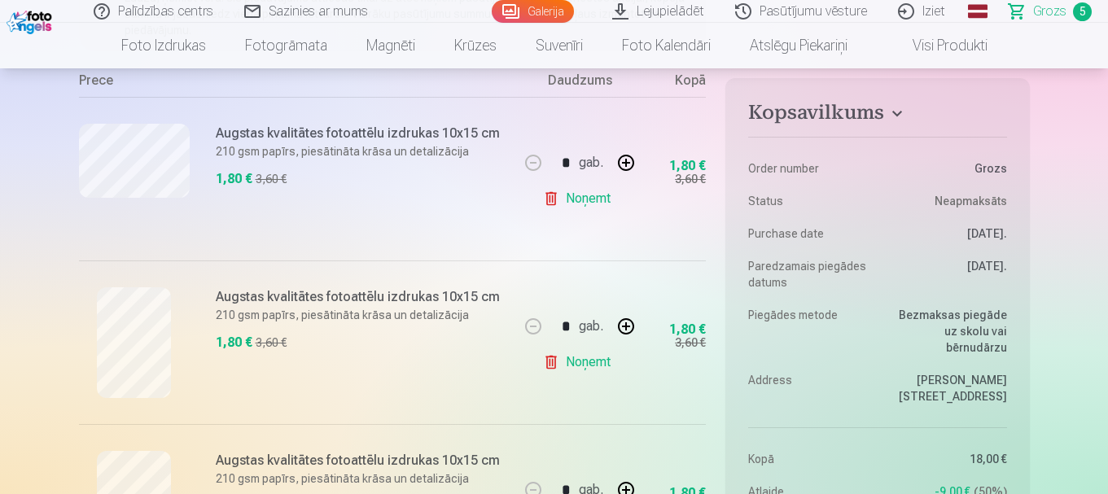
scroll to position [298, 0]
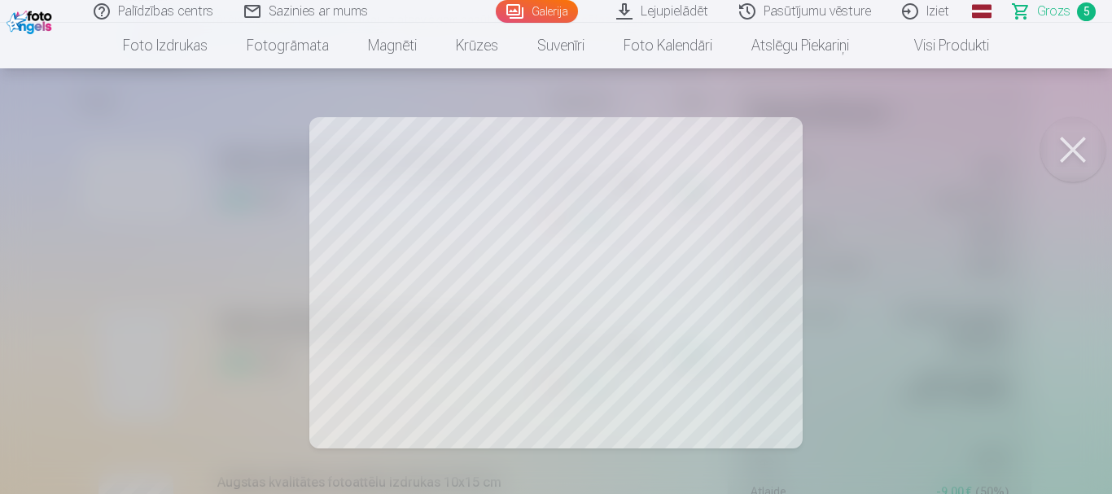
click at [1074, 147] on button at bounding box center [1073, 149] width 65 height 65
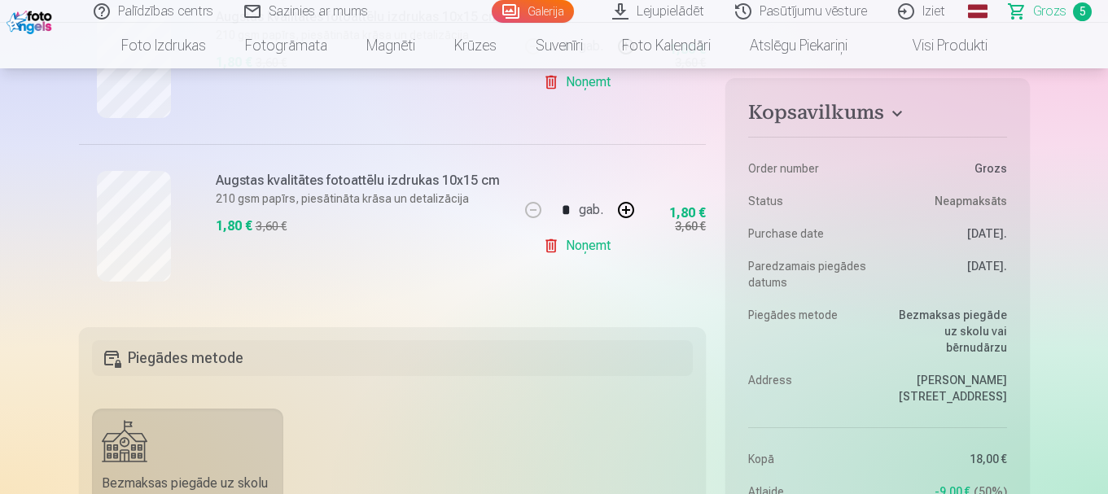
scroll to position [939, 0]
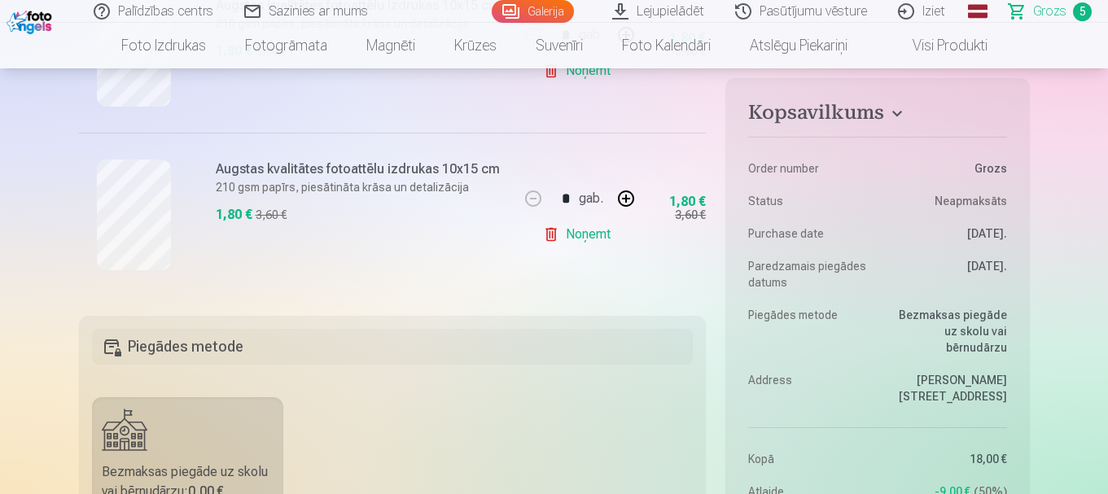
drag, startPoint x: 1090, startPoint y: 135, endPoint x: 1093, endPoint y: 164, distance: 28.7
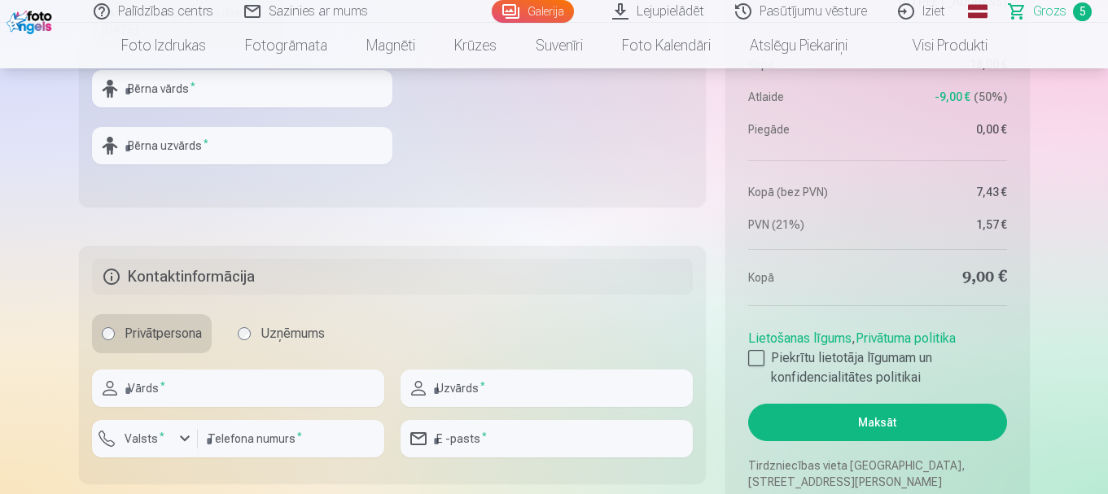
scroll to position [1468, 0]
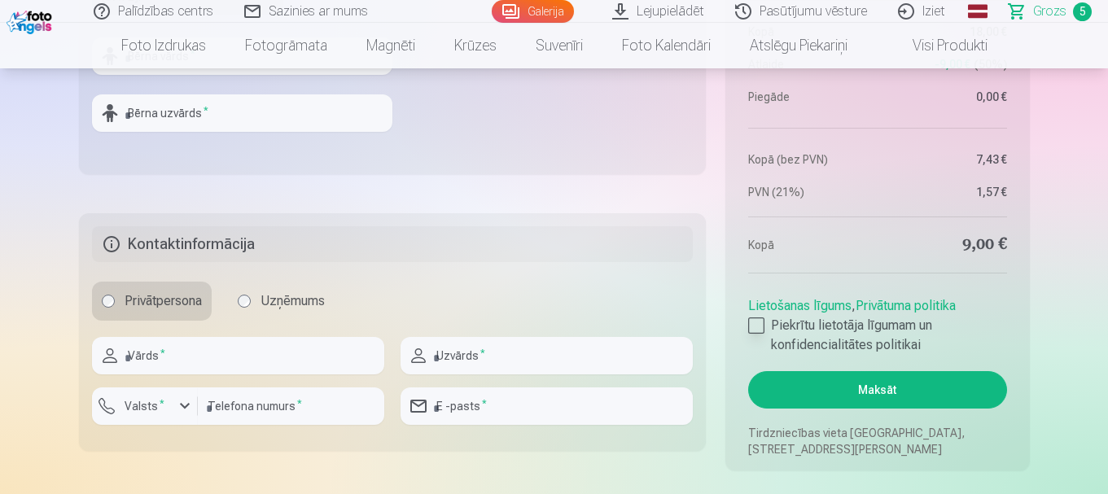
click at [759, 324] on div at bounding box center [756, 326] width 16 height 16
click at [210, 355] on input "text" at bounding box center [238, 355] width 292 height 37
type input "*"
type input "******"
click at [489, 356] on input "text" at bounding box center [547, 355] width 292 height 37
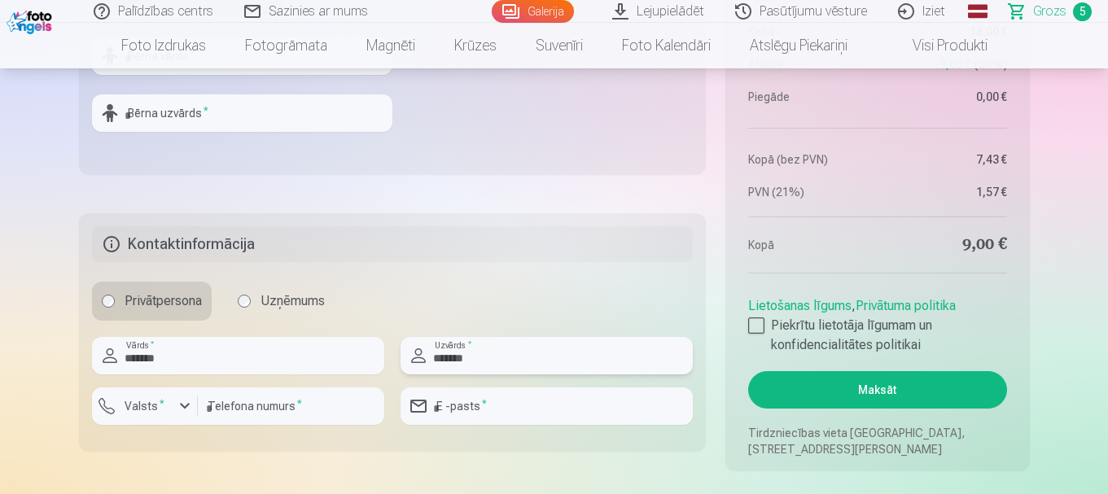
type input "*******"
click at [207, 404] on input "number" at bounding box center [291, 406] width 186 height 37
type input "********"
click at [515, 408] on input "email" at bounding box center [547, 406] width 292 height 37
type input "**********"
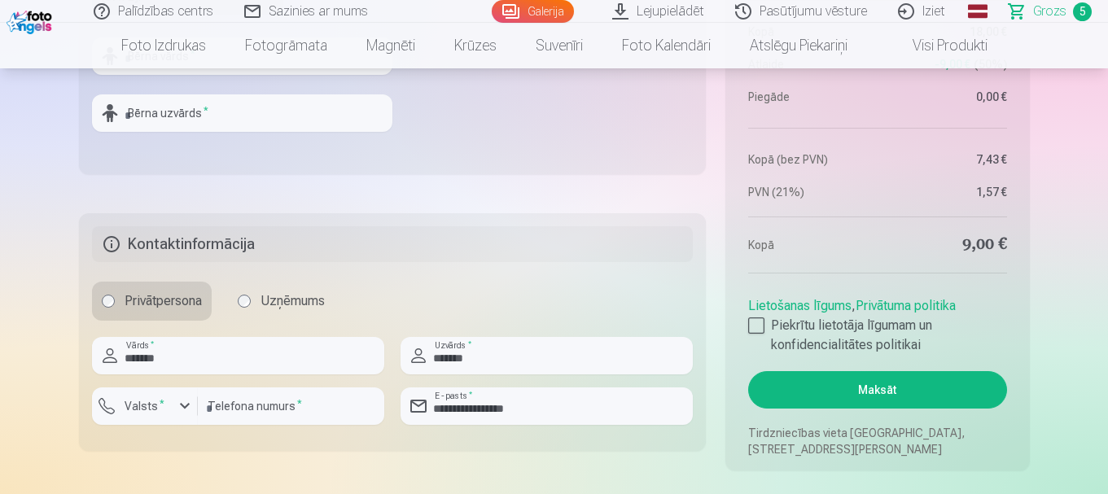
click at [880, 389] on button "Maksāt" at bounding box center [877, 389] width 258 height 37
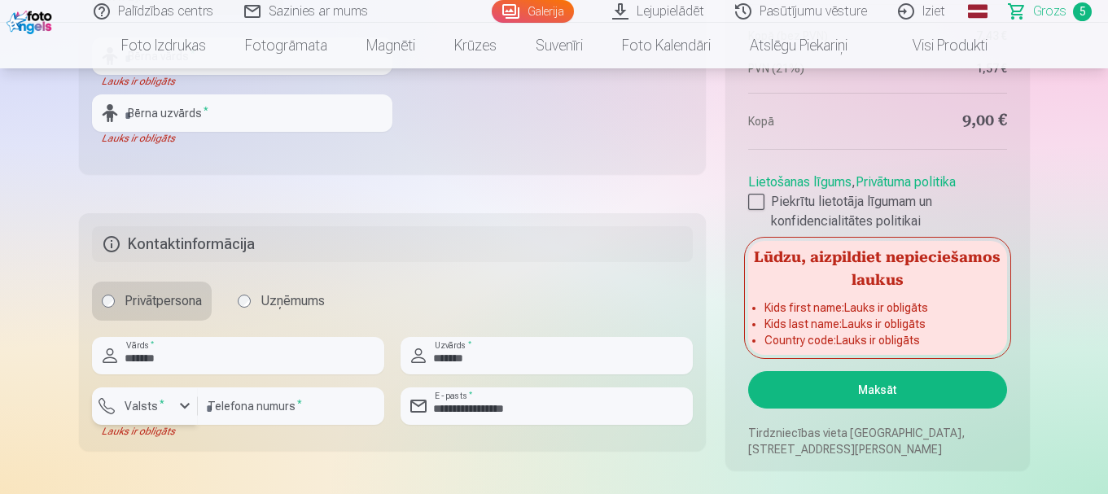
click at [182, 408] on div "button" at bounding box center [185, 407] width 20 height 20
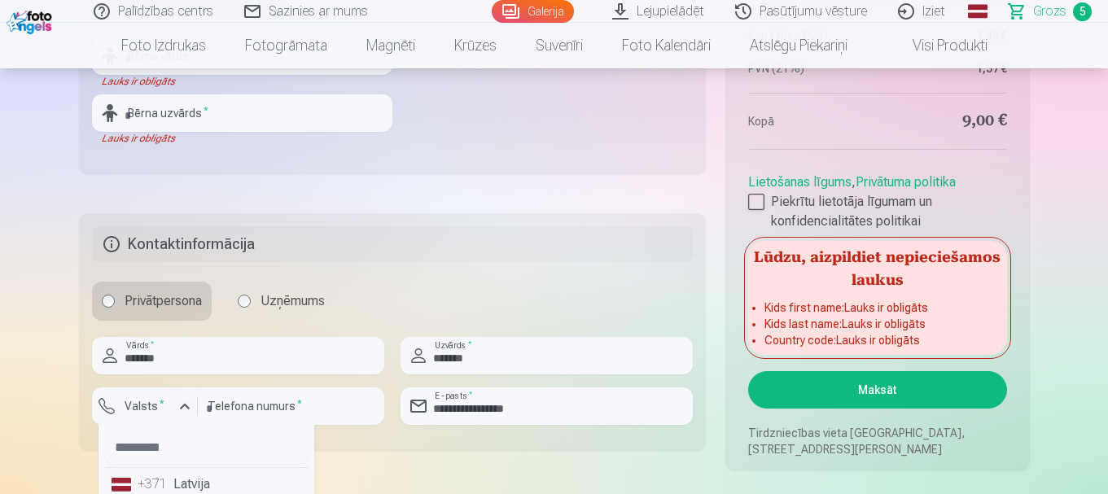
click at [191, 479] on li "+371 Latvija" at bounding box center [206, 484] width 203 height 33
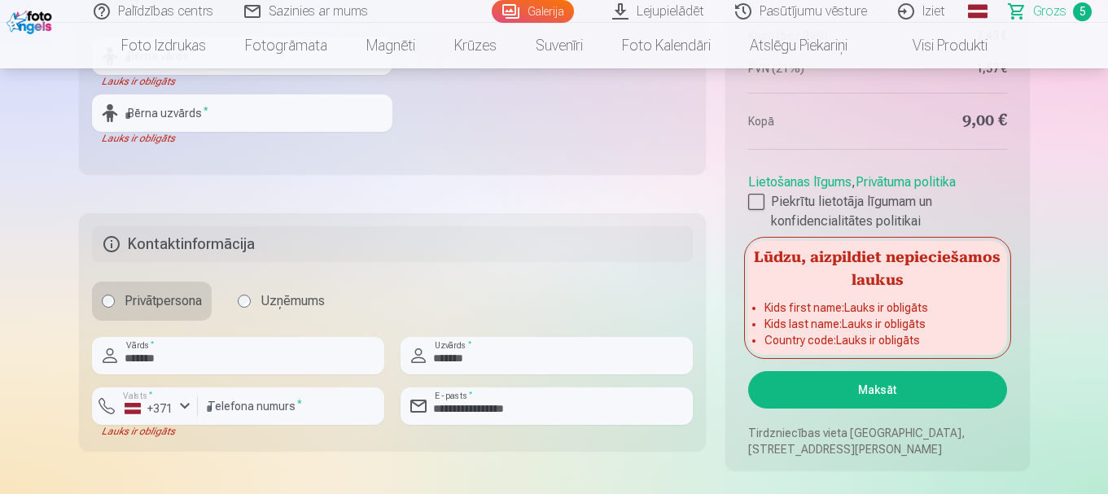
click at [883, 386] on button "Maksāt" at bounding box center [877, 389] width 258 height 37
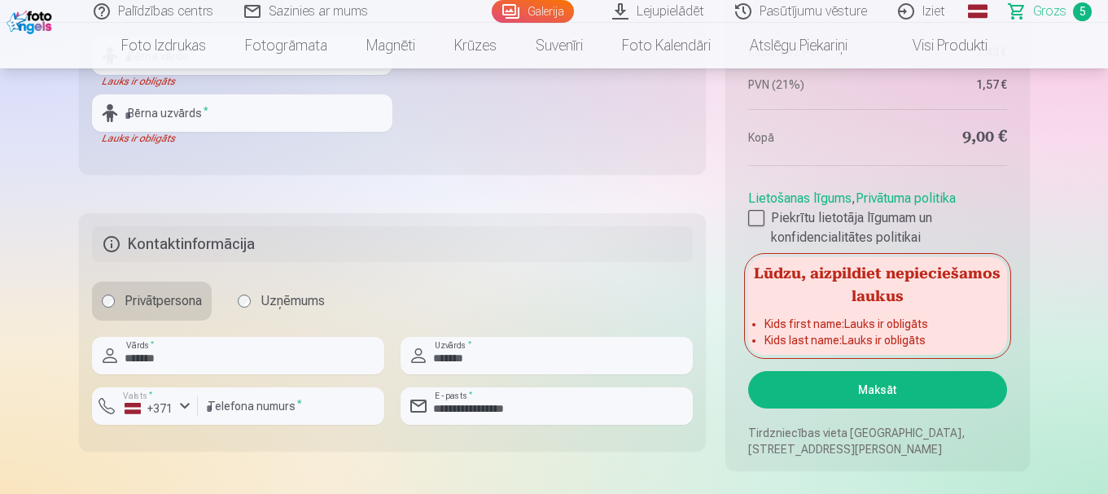
click at [883, 386] on button "Maksāt" at bounding box center [877, 389] width 258 height 37
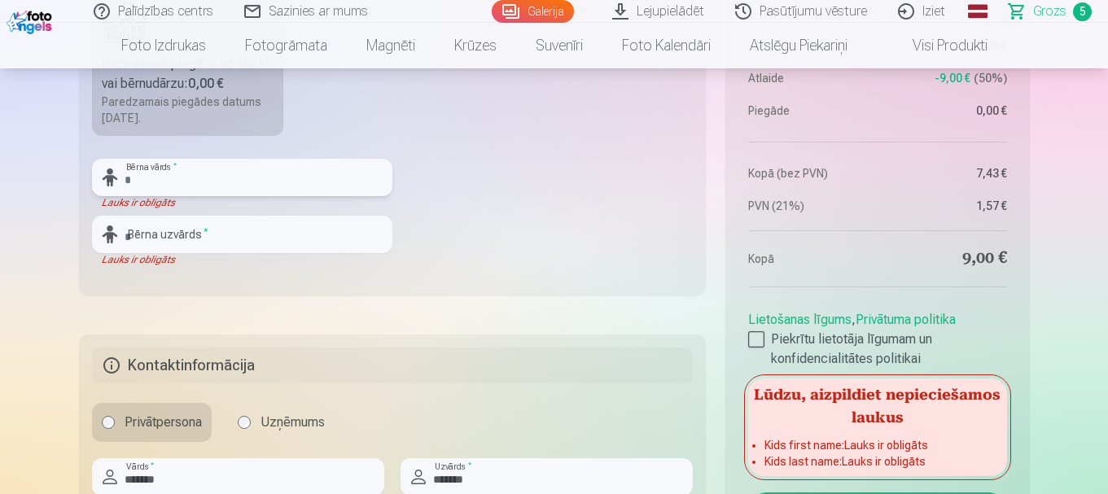
scroll to position [1358, 0]
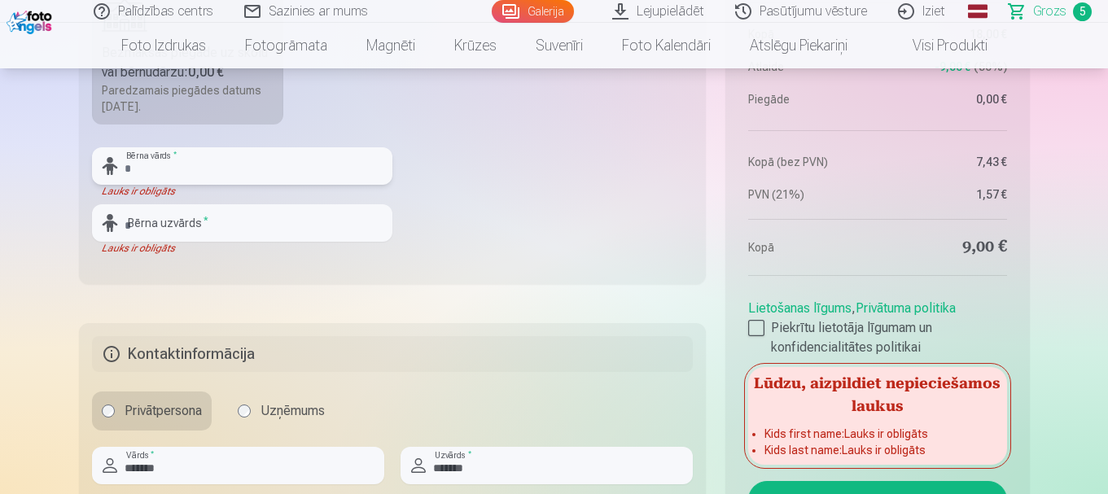
click at [263, 169] on input "text" at bounding box center [242, 165] width 301 height 37
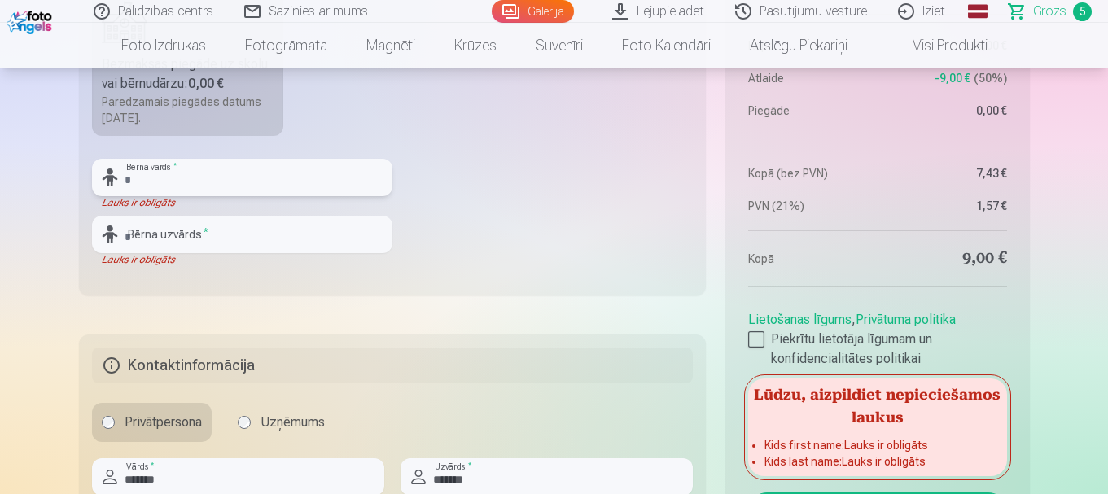
scroll to position [1326, 0]
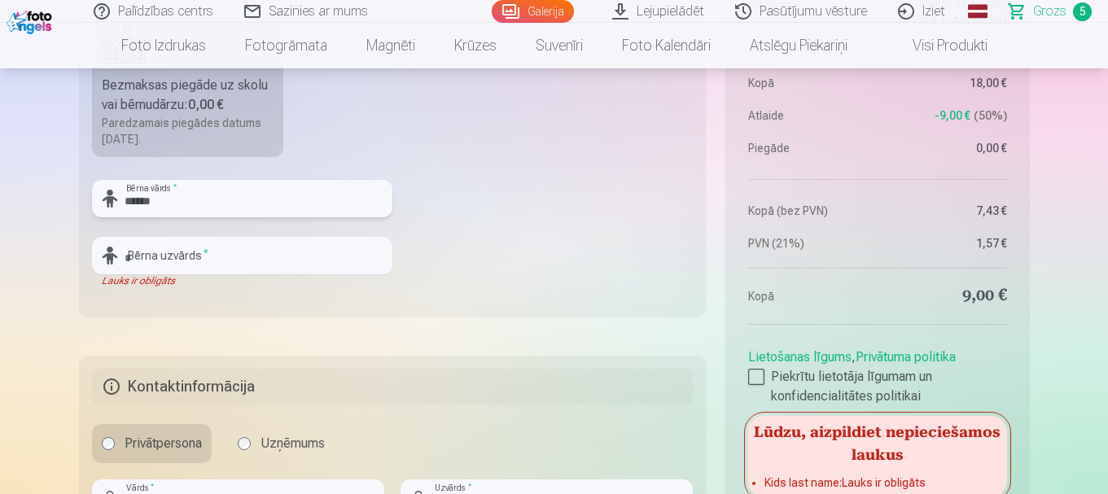
type input "******"
click at [212, 259] on input "text" at bounding box center [242, 255] width 301 height 37
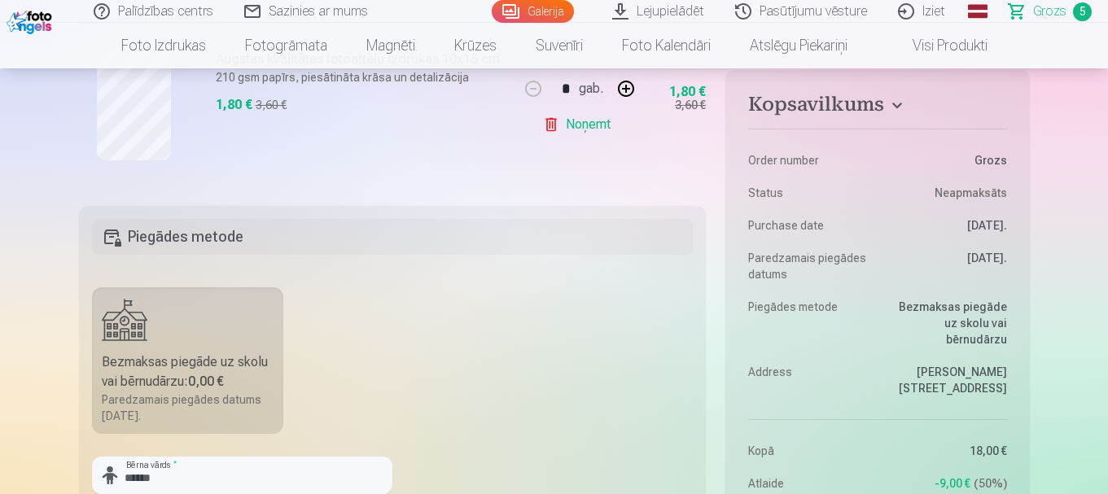
scroll to position [1469, 0]
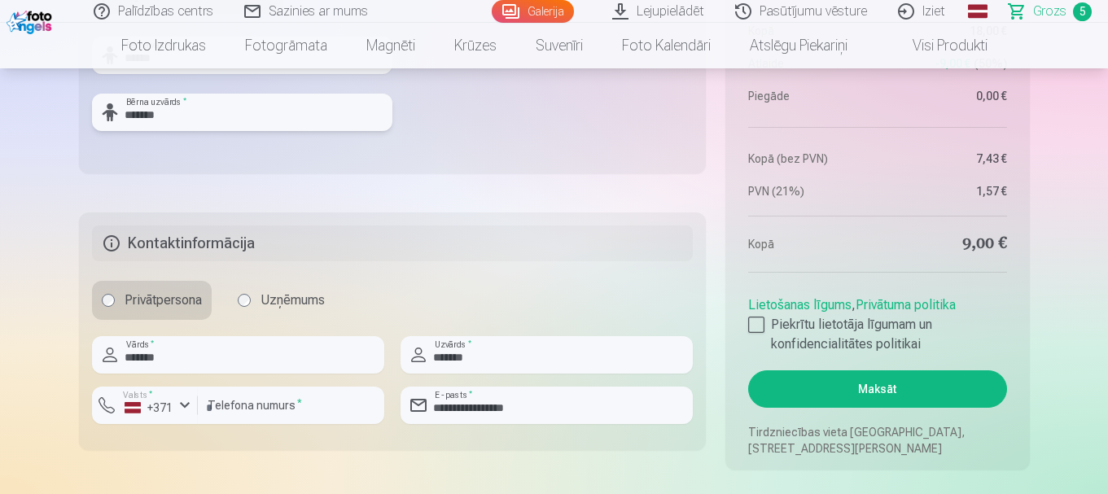
type input "*******"
click at [187, 403] on div "button" at bounding box center [185, 406] width 20 height 20
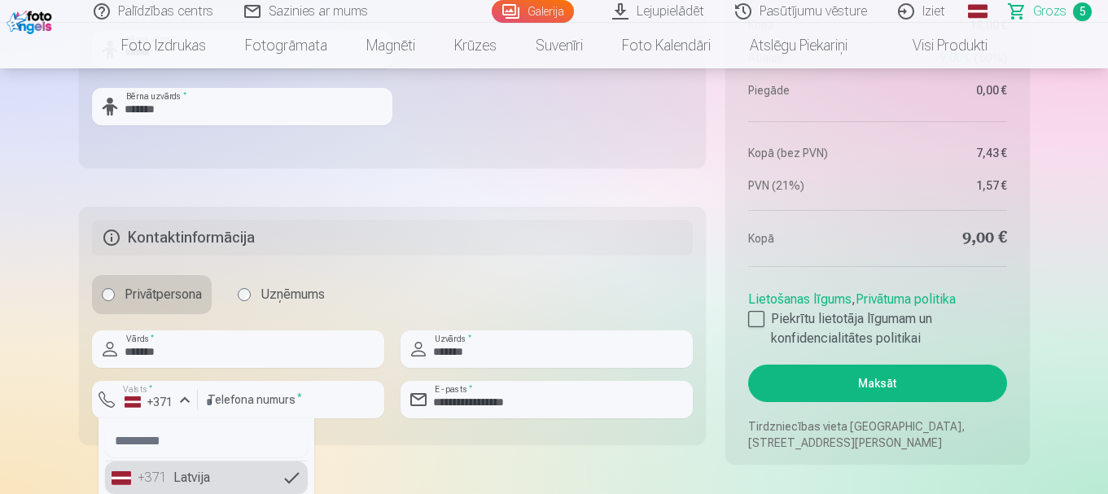
click at [192, 479] on li "+371 Latvija" at bounding box center [206, 478] width 203 height 33
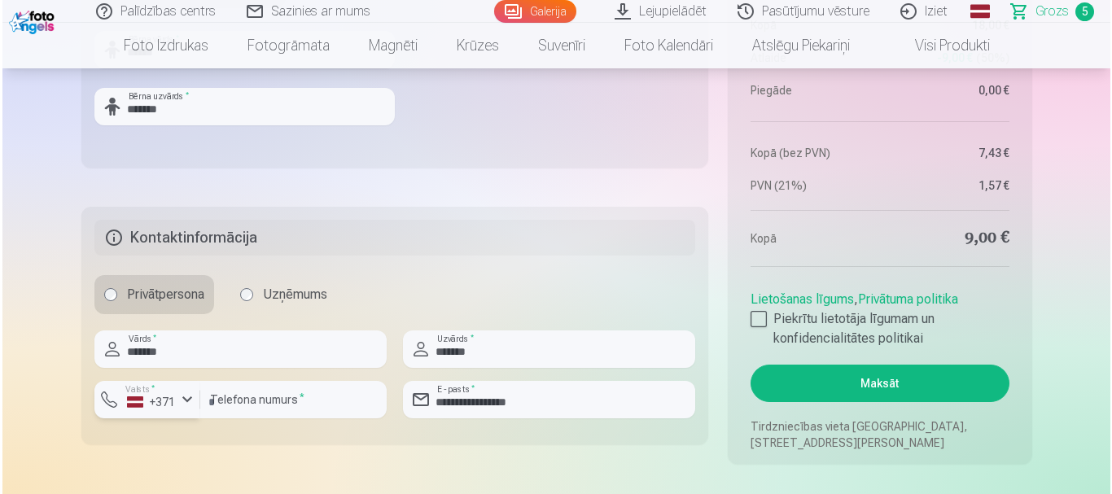
scroll to position [1476, 0]
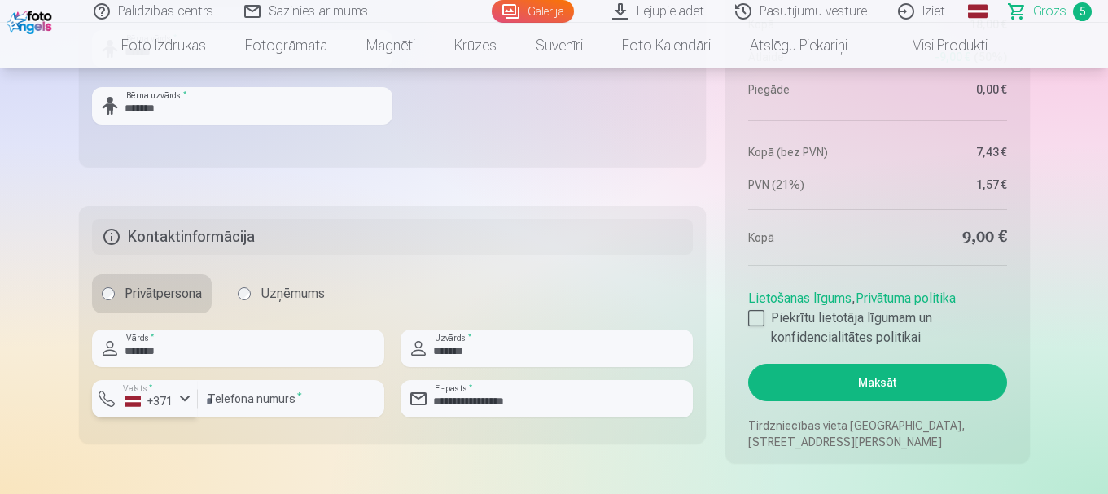
click at [875, 379] on button "Maksāt" at bounding box center [877, 382] width 258 height 37
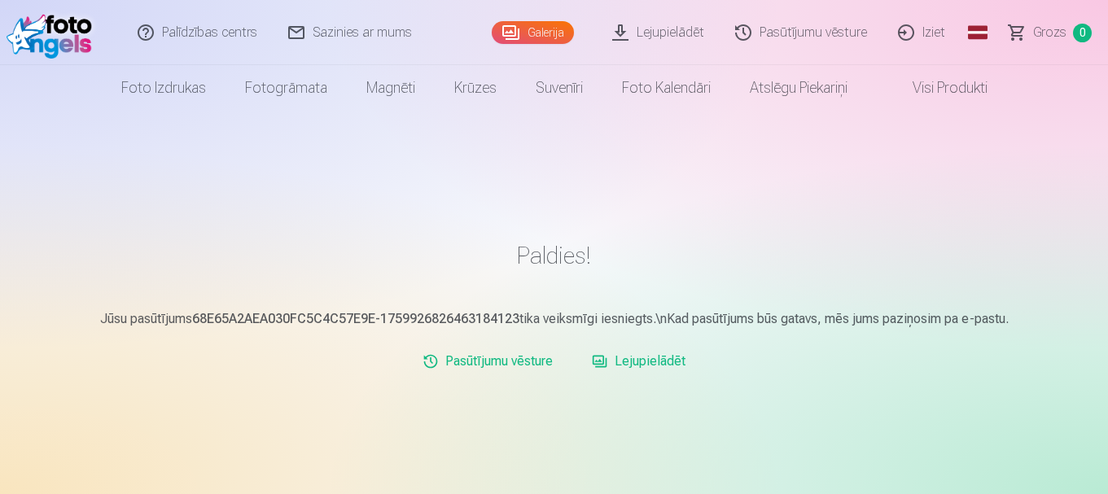
click at [936, 86] on link "Visi produkti" at bounding box center [937, 88] width 140 height 46
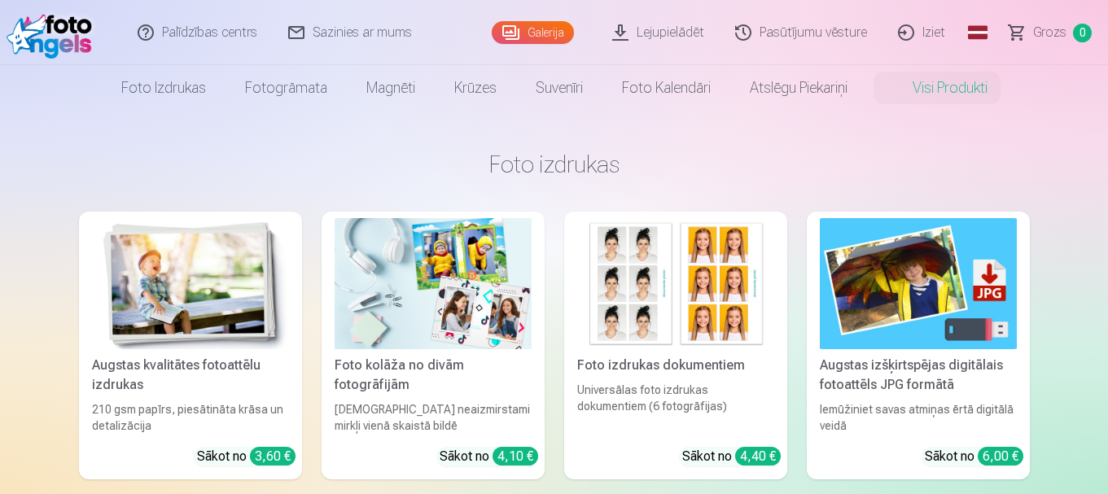
click at [547, 29] on link "Galerija" at bounding box center [533, 32] width 82 height 23
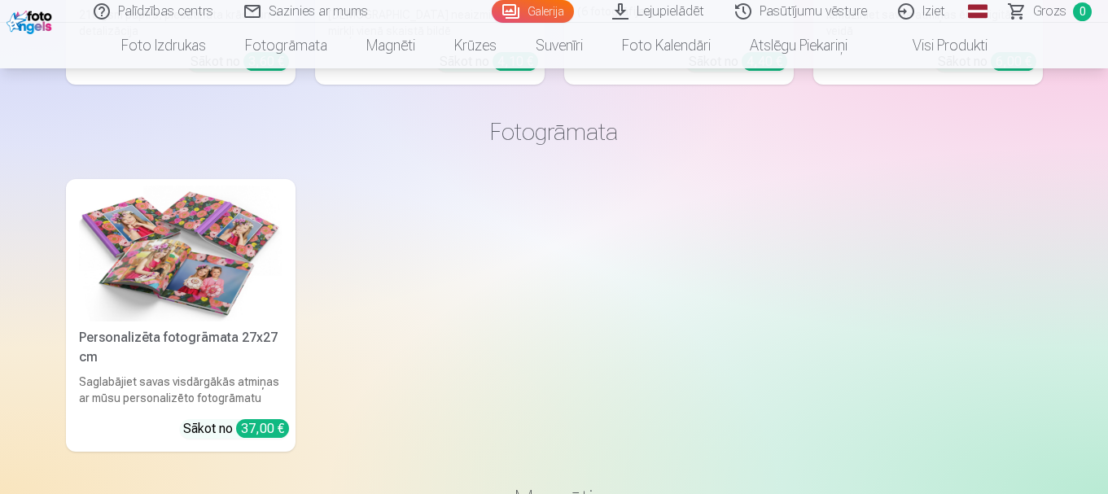
scroll to position [198, 0]
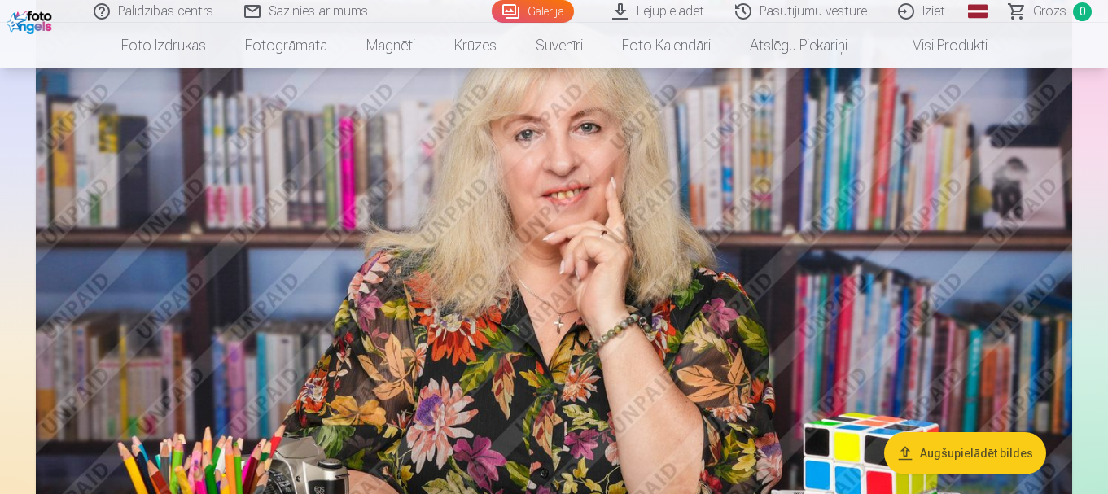
click at [935, 11] on link "Iziet" at bounding box center [923, 11] width 78 height 23
